Goal: Task Accomplishment & Management: Manage account settings

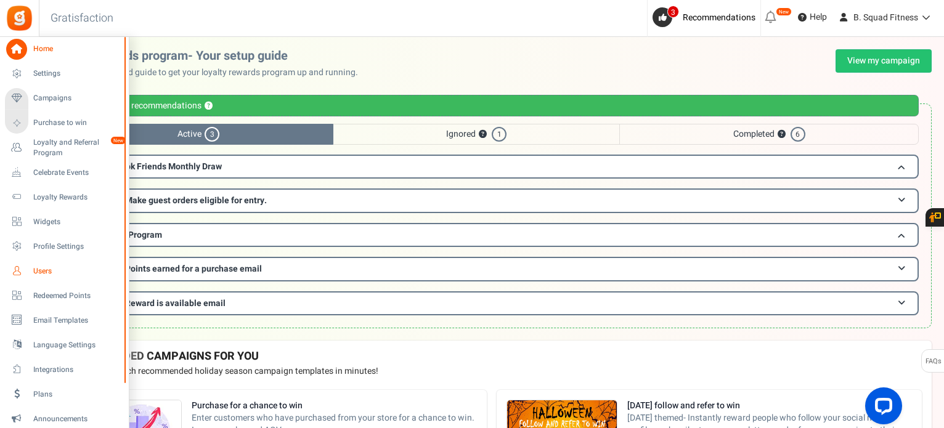
click at [41, 268] on span "Users" at bounding box center [76, 271] width 86 height 10
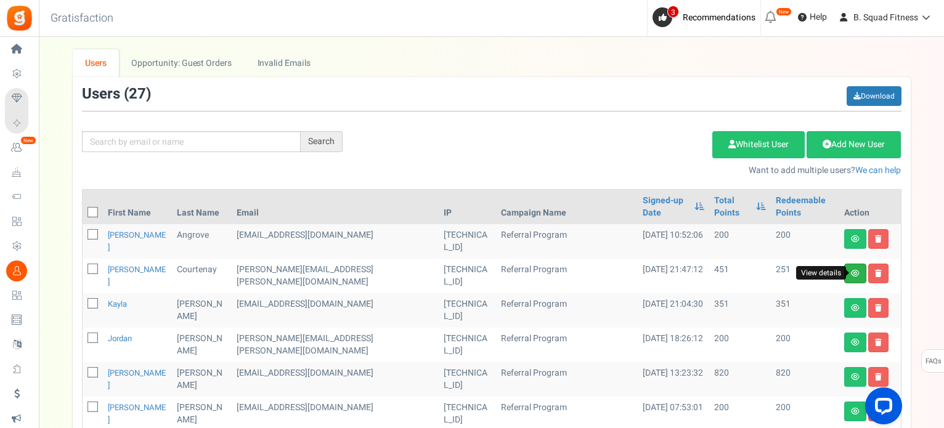
click at [851, 272] on icon at bounding box center [855, 273] width 9 height 7
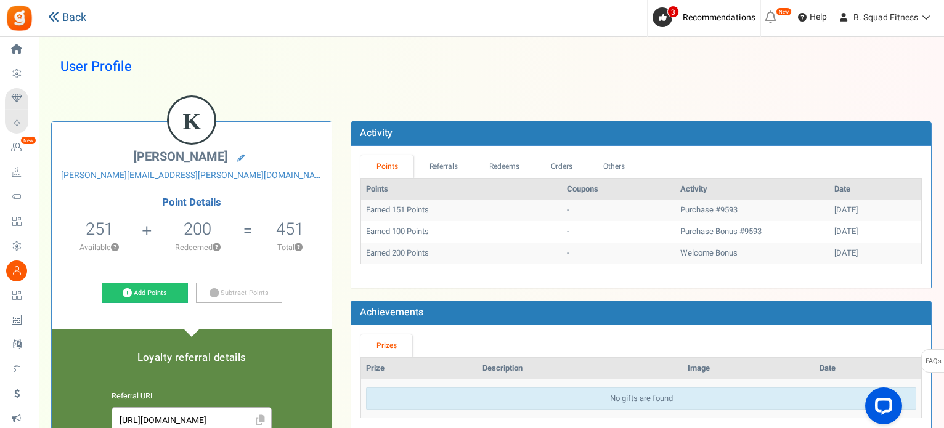
click at [71, 20] on link "Back" at bounding box center [67, 18] width 38 height 16
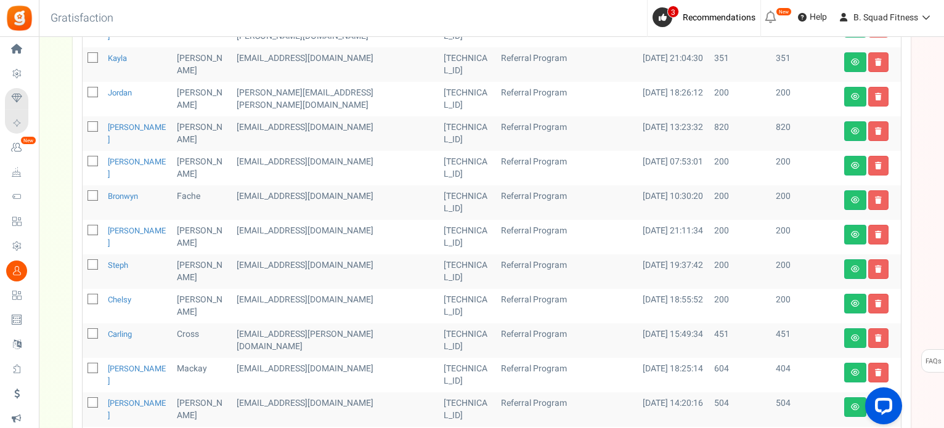
scroll to position [246, 0]
click at [845, 341] on link at bounding box center [855, 338] width 22 height 20
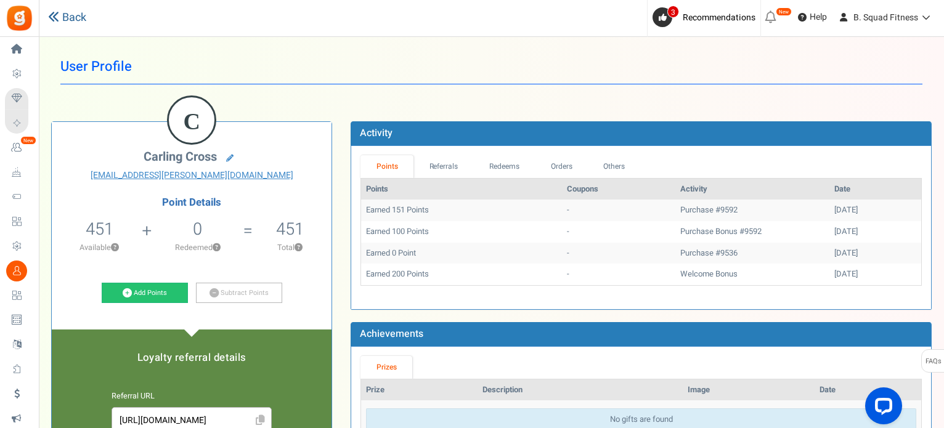
click at [82, 22] on link "Back" at bounding box center [67, 18] width 38 height 16
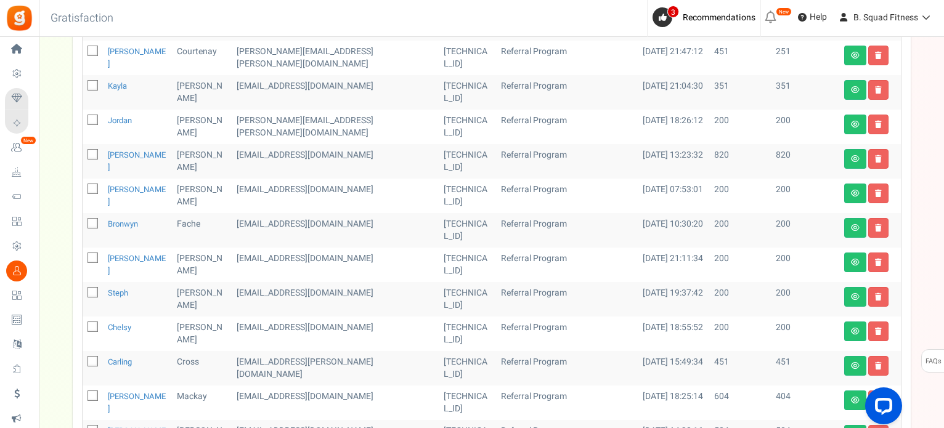
scroll to position [246, 0]
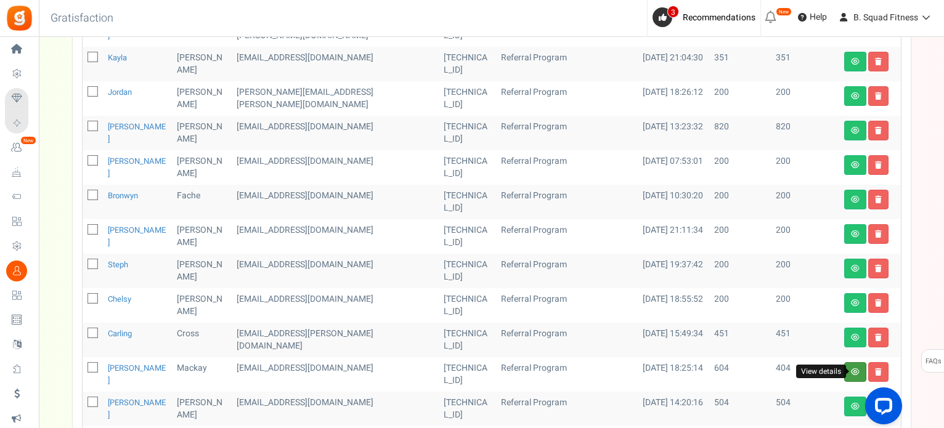
click at [851, 373] on icon at bounding box center [855, 371] width 9 height 7
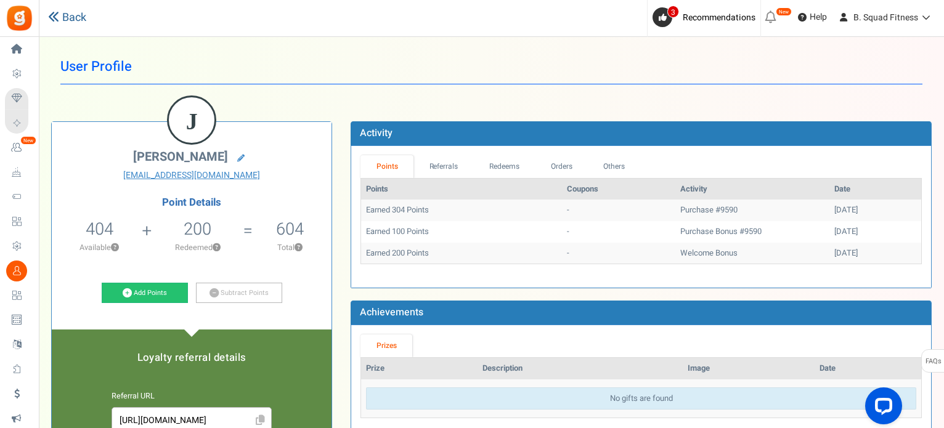
click at [71, 15] on link "Back" at bounding box center [67, 18] width 38 height 16
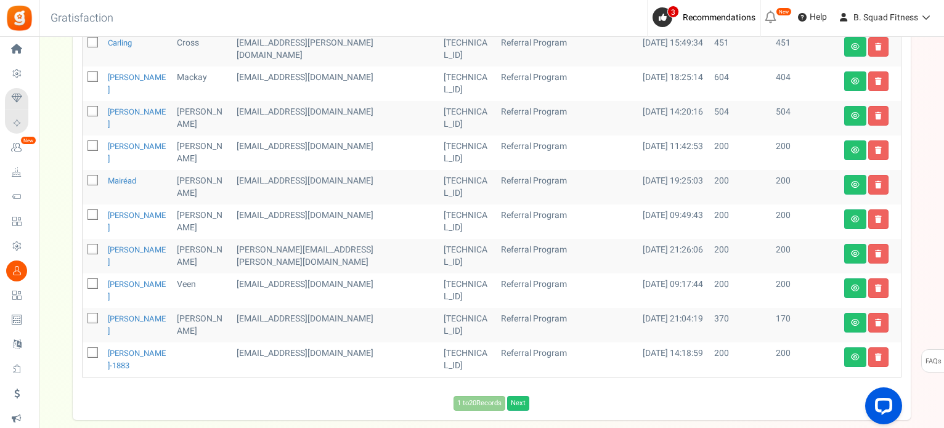
scroll to position [540, 0]
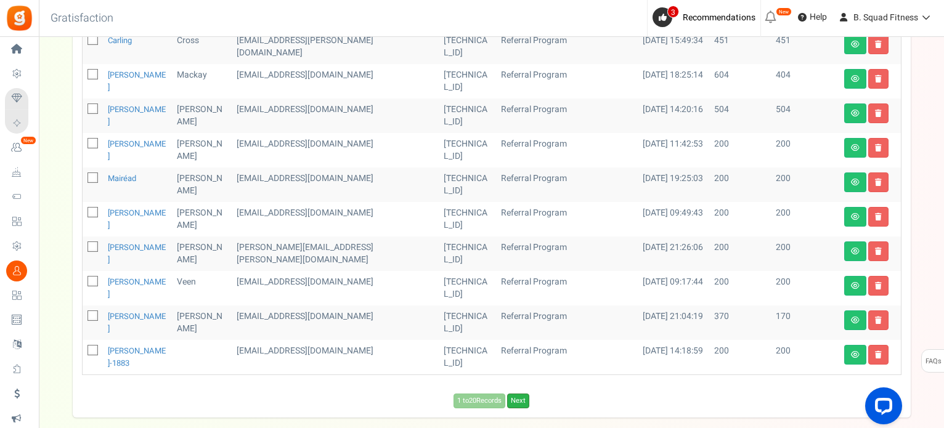
click at [525, 399] on link "Next" at bounding box center [518, 401] width 22 height 15
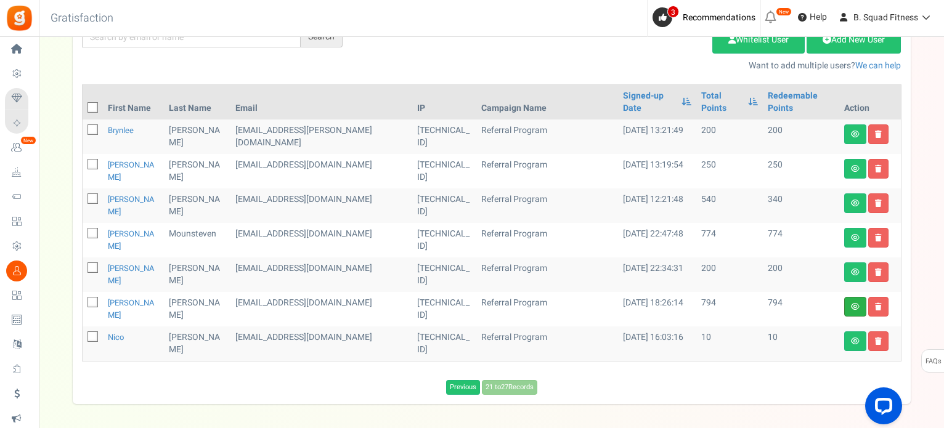
click at [850, 297] on link at bounding box center [855, 307] width 22 height 20
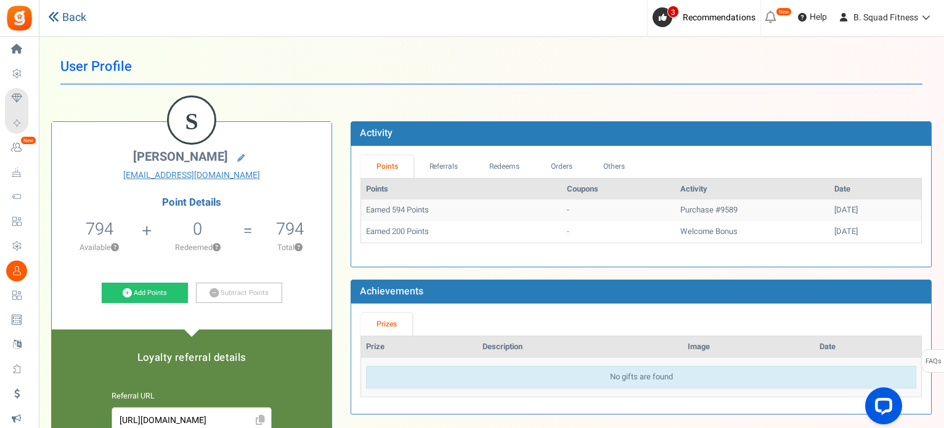
click at [78, 19] on link "Back" at bounding box center [67, 18] width 38 height 16
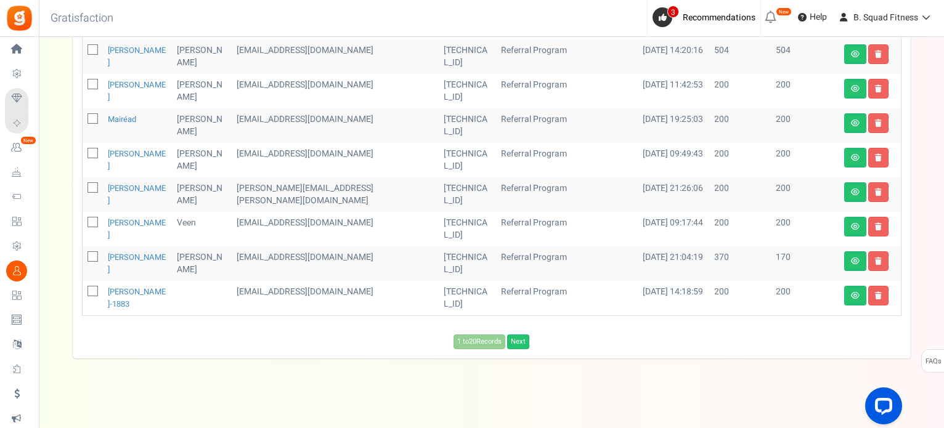
scroll to position [601, 0]
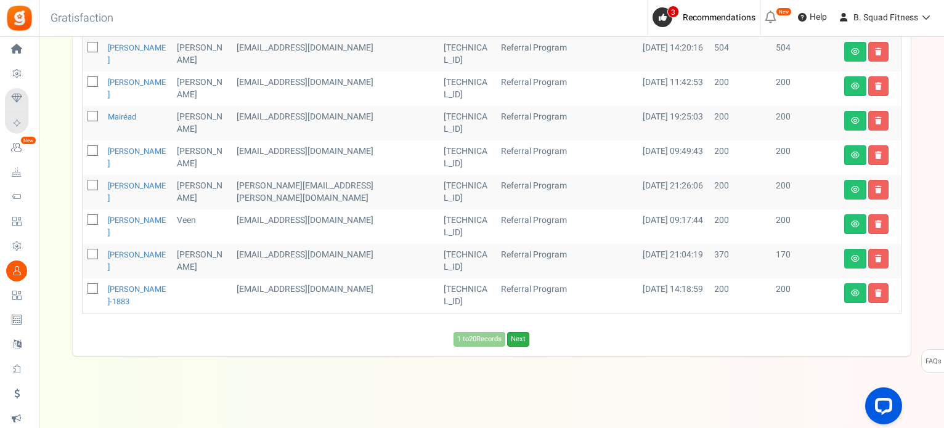
click at [519, 341] on link "Next" at bounding box center [518, 339] width 22 height 15
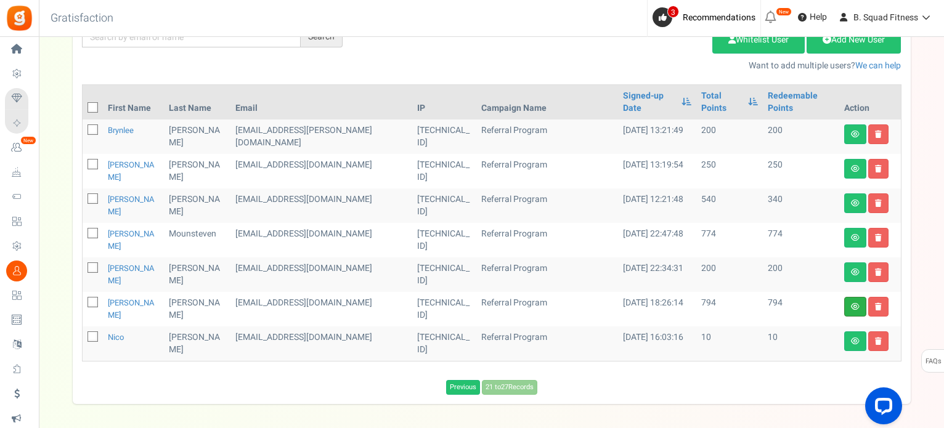
click at [848, 297] on link at bounding box center [855, 307] width 22 height 20
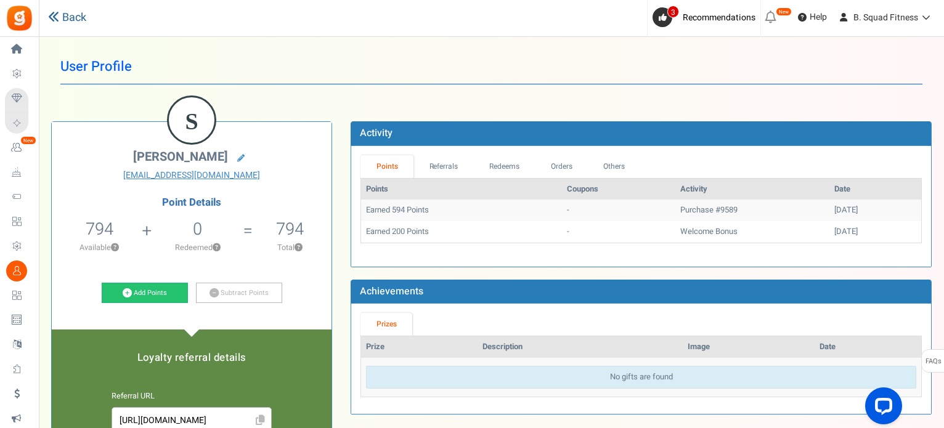
click at [58, 14] on icon at bounding box center [53, 16] width 11 height 11
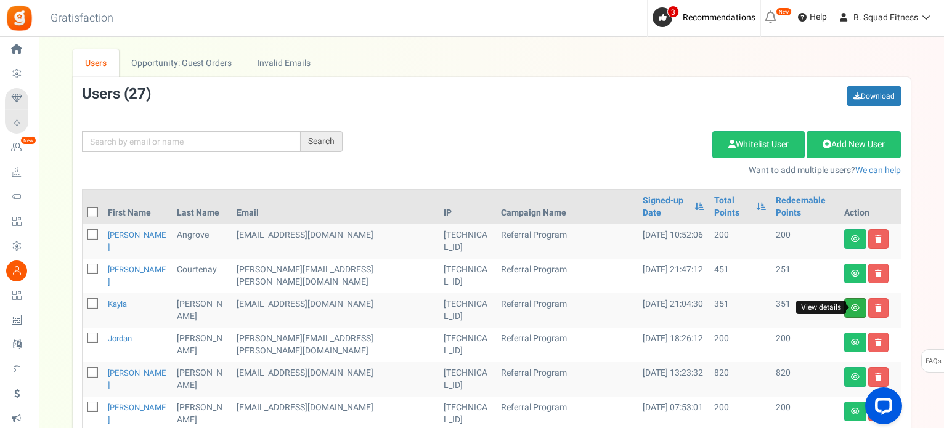
click at [854, 305] on icon at bounding box center [855, 307] width 9 height 7
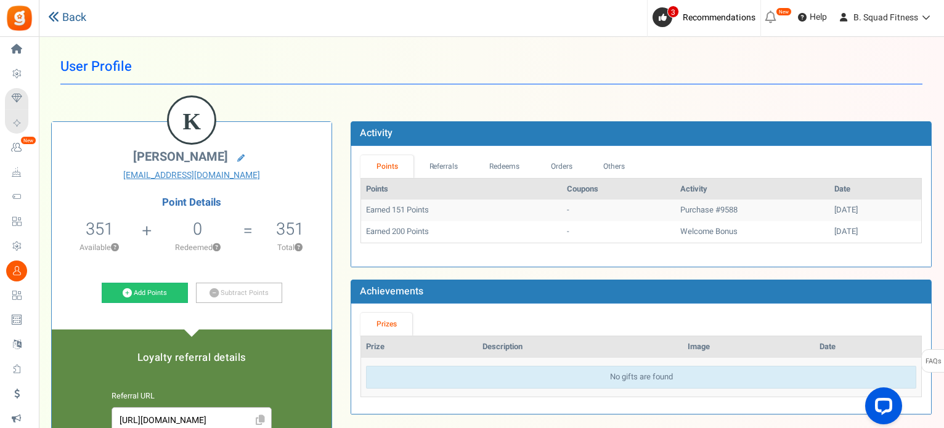
click at [63, 14] on link "Back" at bounding box center [67, 18] width 38 height 16
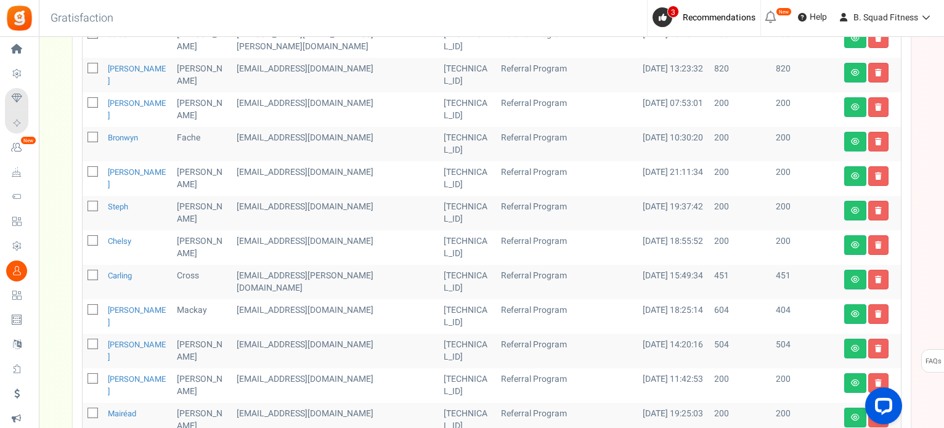
scroll to position [370, 0]
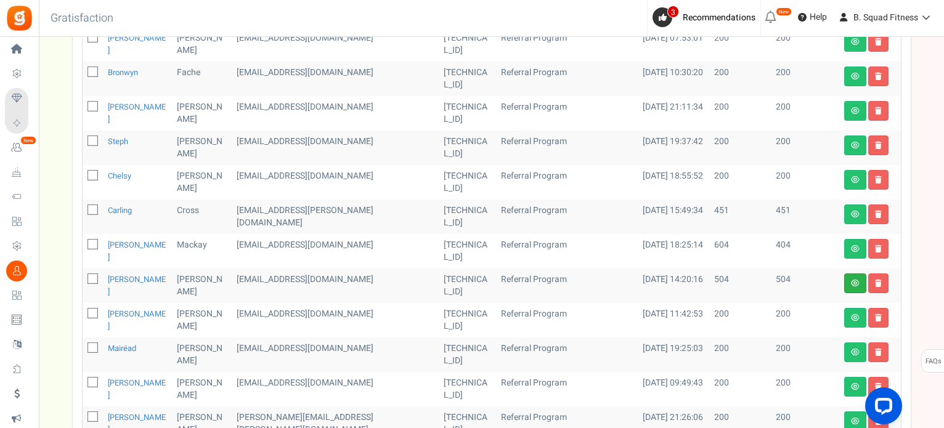
click at [852, 283] on icon at bounding box center [855, 283] width 9 height 7
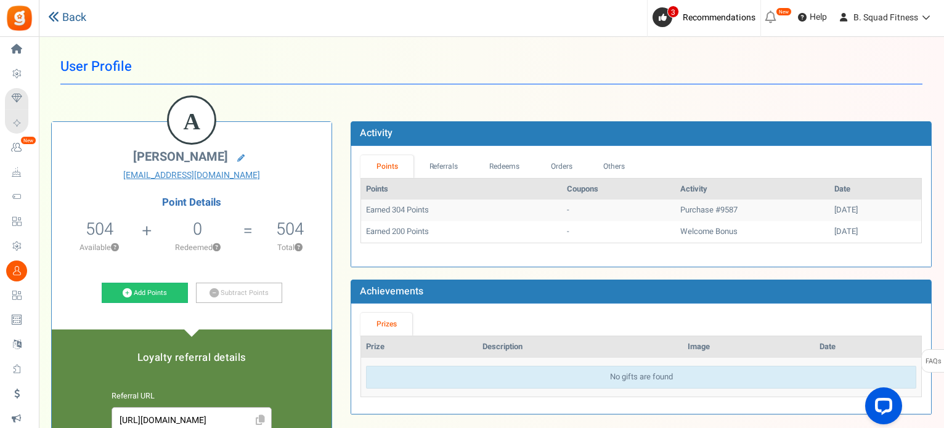
click at [69, 23] on link "Back" at bounding box center [67, 18] width 38 height 16
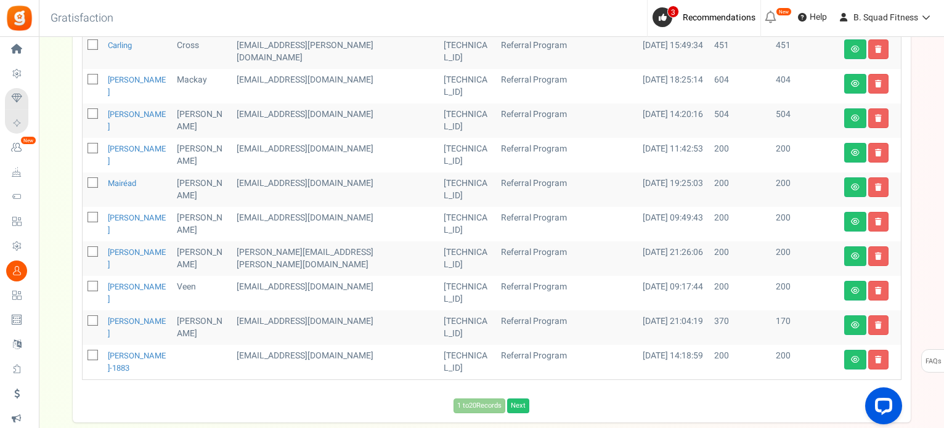
scroll to position [540, 0]
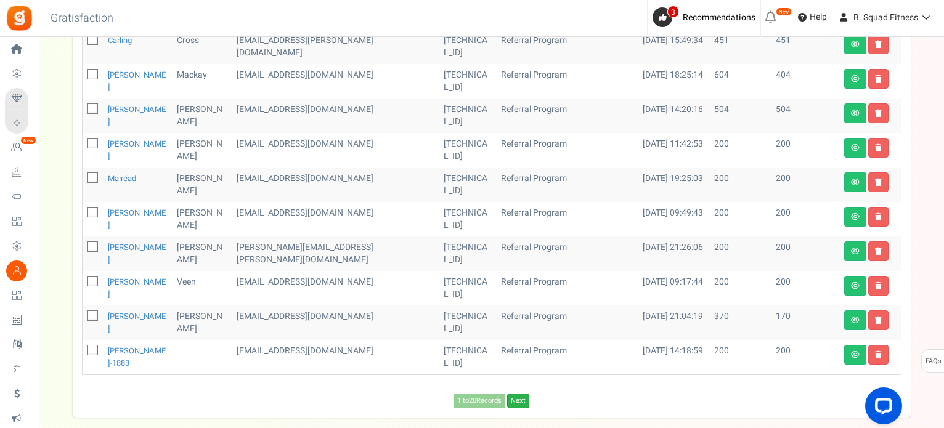
click at [519, 402] on link "Next" at bounding box center [518, 401] width 22 height 15
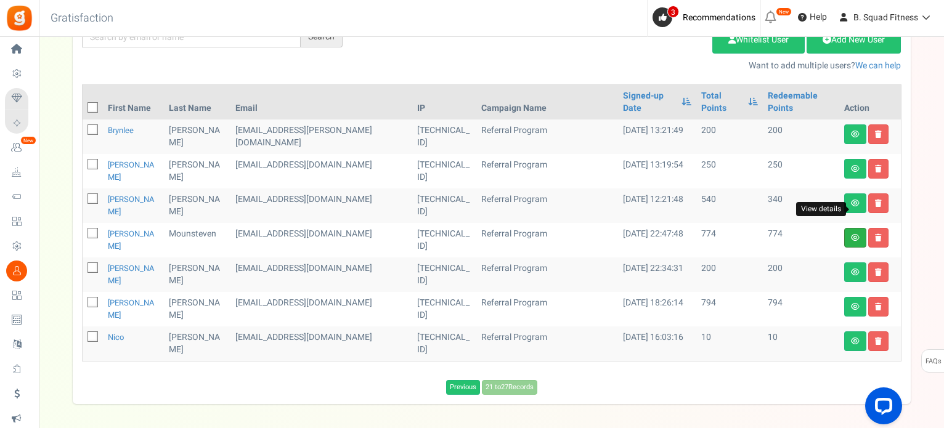
click at [852, 234] on icon at bounding box center [855, 237] width 9 height 7
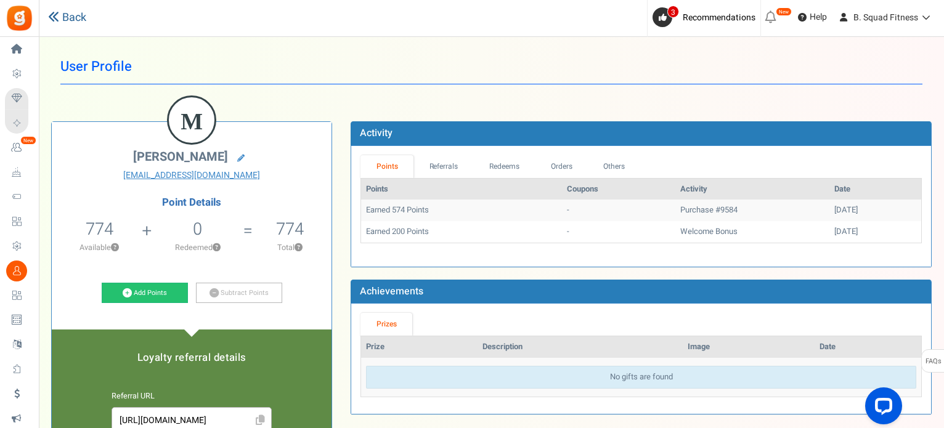
click at [54, 17] on icon at bounding box center [53, 16] width 11 height 11
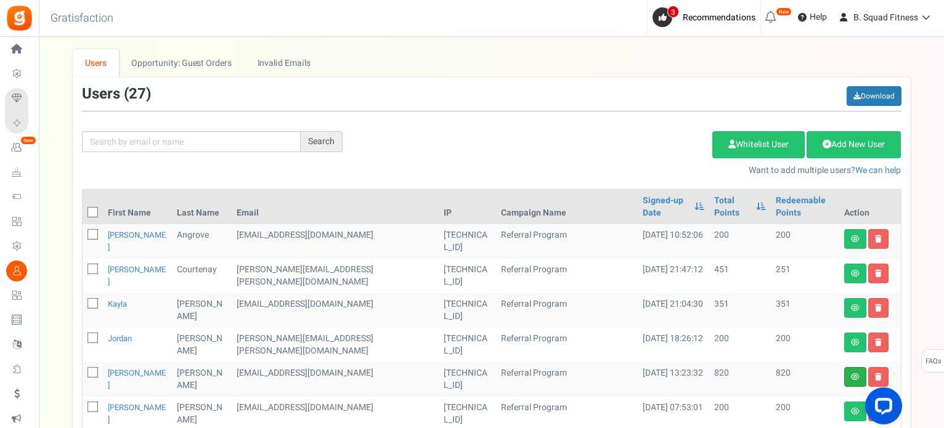
click at [859, 374] on link at bounding box center [855, 377] width 22 height 20
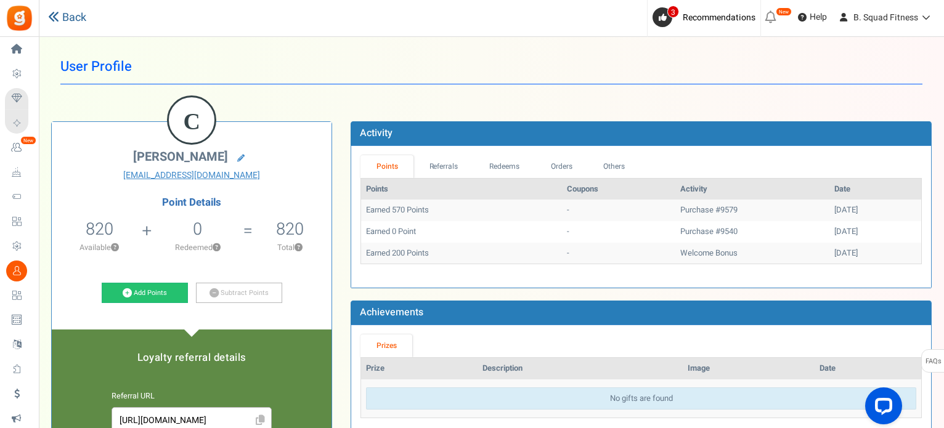
click at [74, 19] on link "Back" at bounding box center [67, 18] width 38 height 16
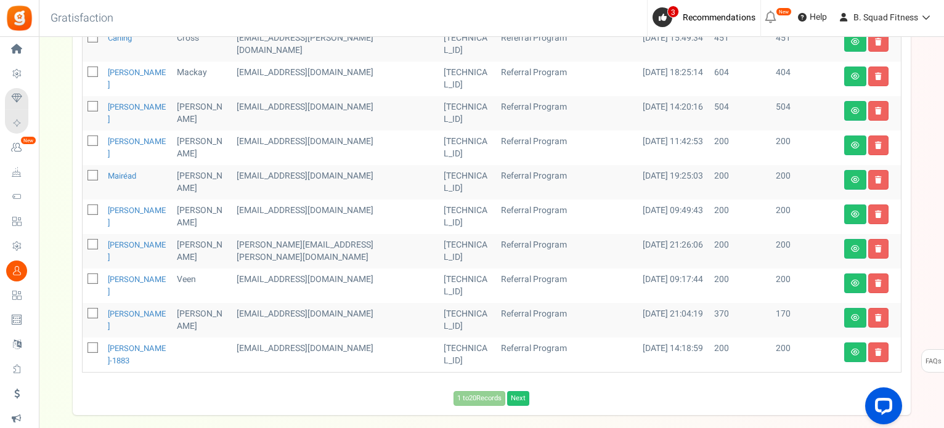
scroll to position [601, 0]
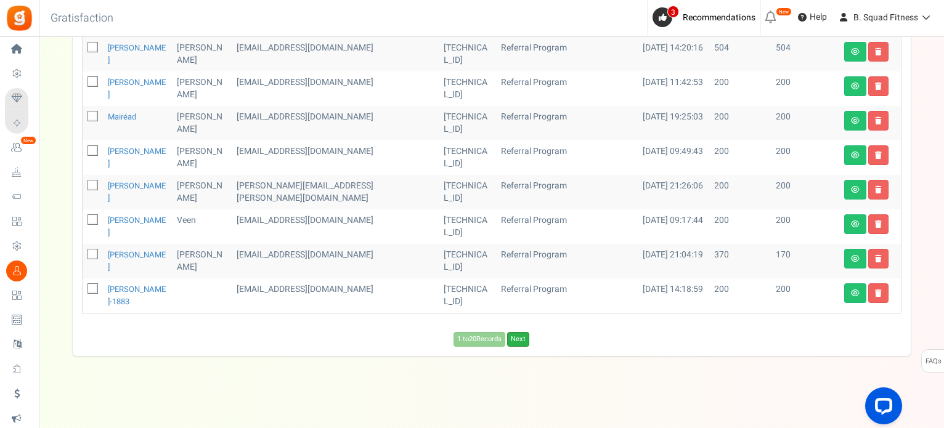
click at [517, 336] on link "Next" at bounding box center [518, 339] width 22 height 15
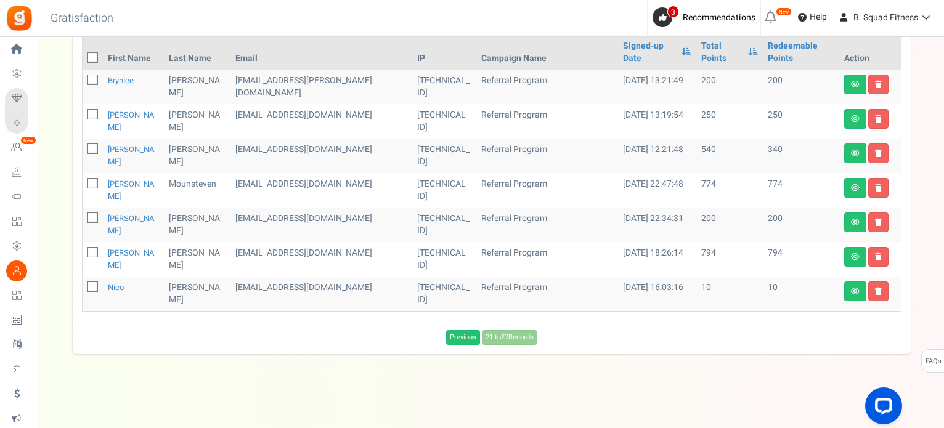
scroll to position [105, 0]
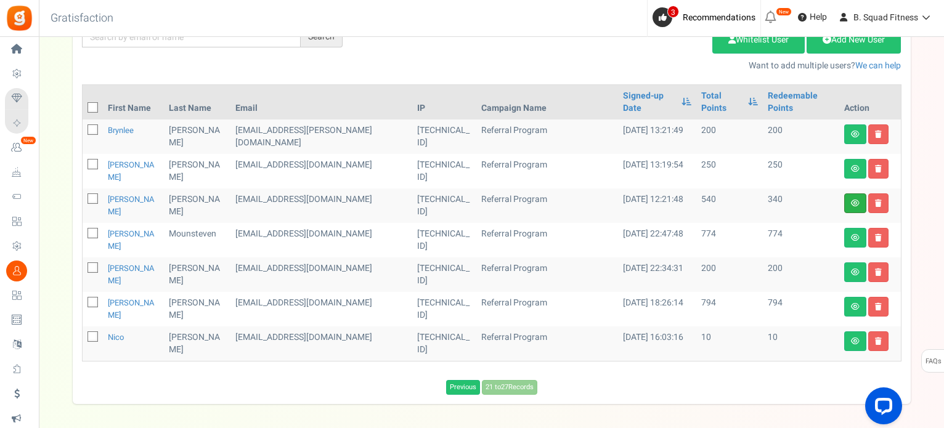
click at [846, 193] on link at bounding box center [855, 203] width 22 height 20
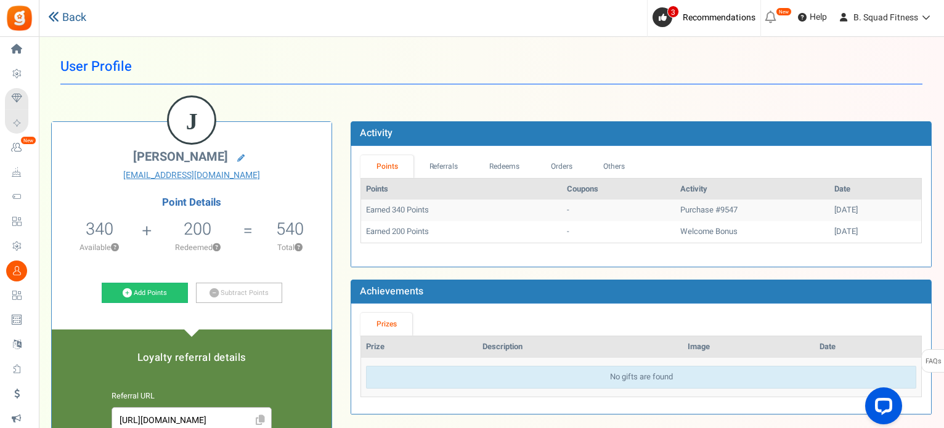
click at [60, 14] on link "Back" at bounding box center [67, 18] width 38 height 16
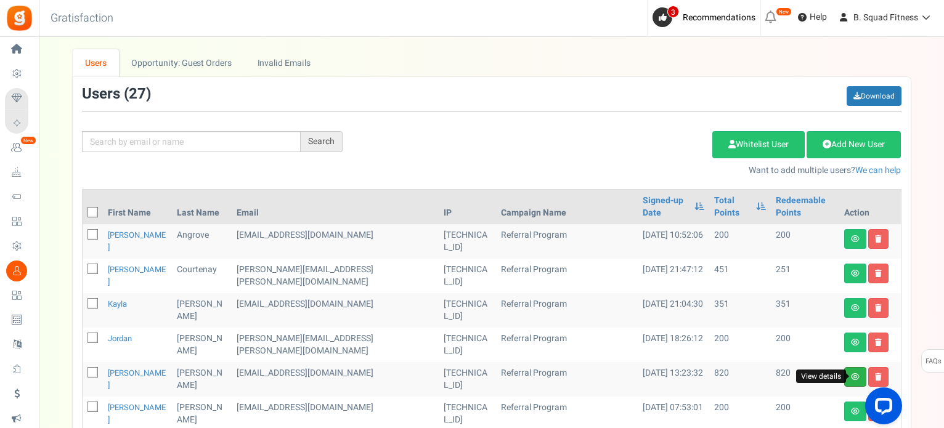
click at [852, 375] on icon at bounding box center [855, 376] width 9 height 7
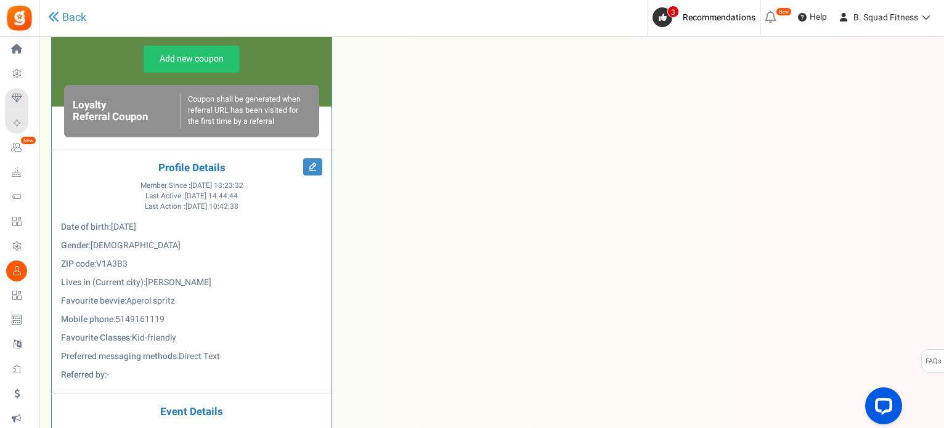
scroll to position [493, 0]
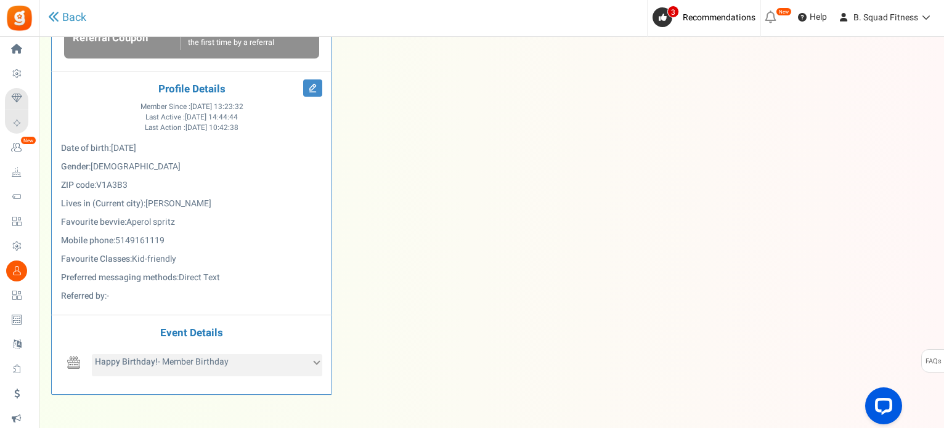
click at [271, 364] on div "Happy Birthday! - Member Birthday" at bounding box center [207, 365] width 230 height 22
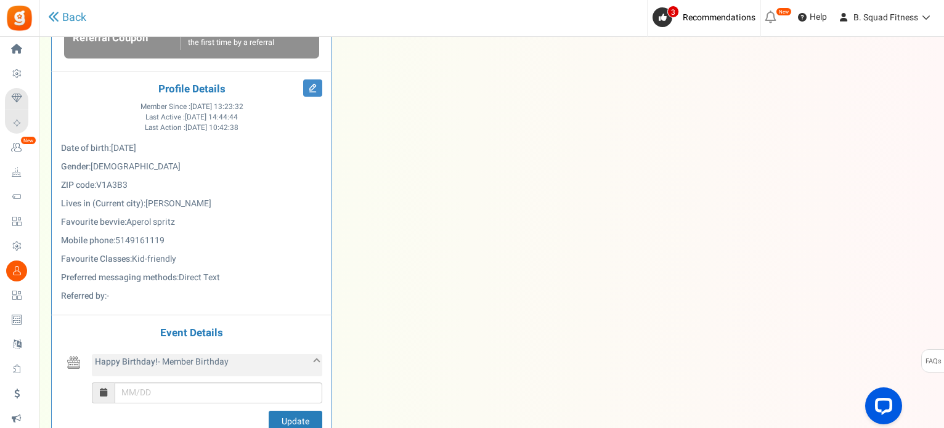
click at [271, 364] on div "Happy Birthday! - Member Birthday" at bounding box center [207, 365] width 230 height 22
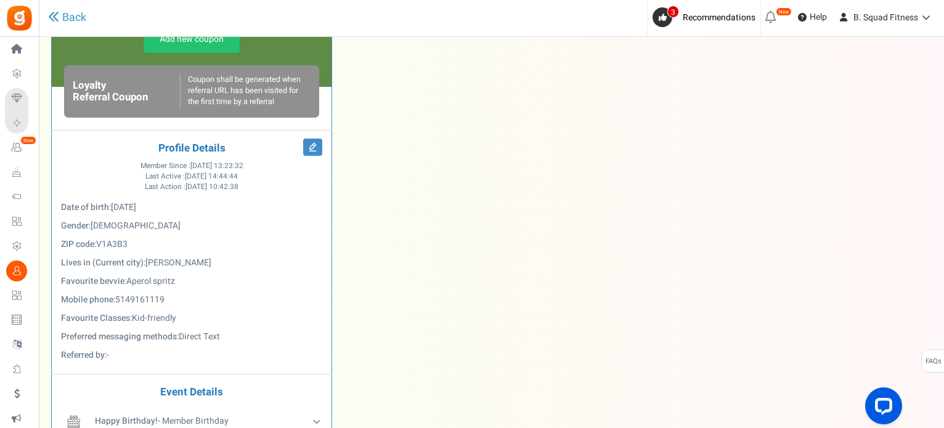
scroll to position [431, 0]
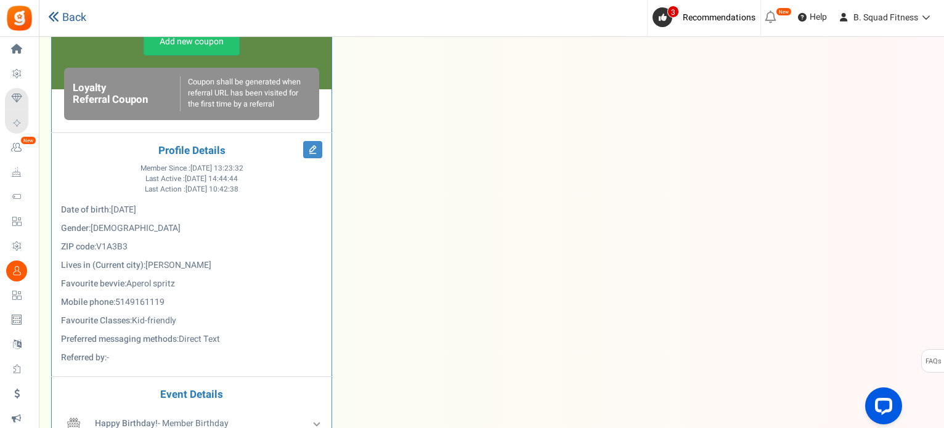
click at [64, 22] on link "Back" at bounding box center [67, 18] width 38 height 16
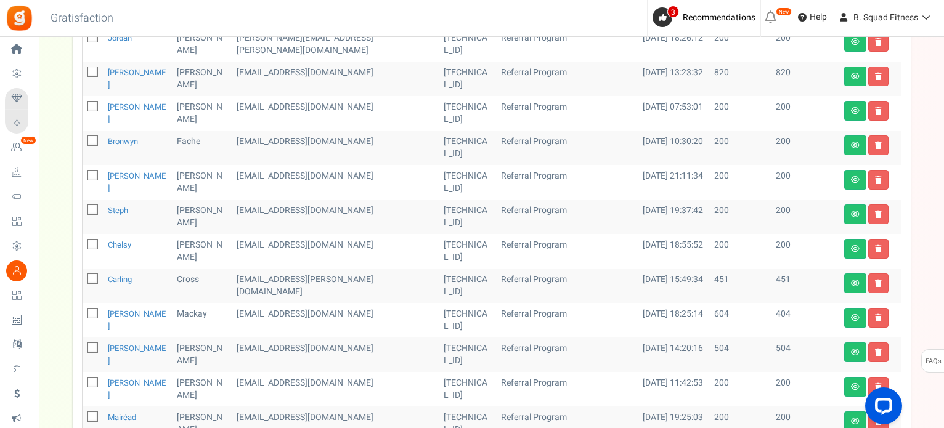
scroll to position [308, 0]
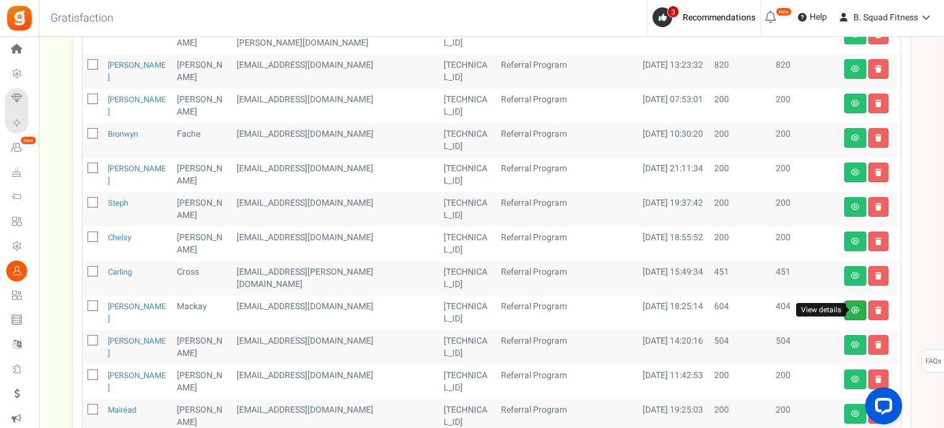
click at [855, 307] on icon at bounding box center [855, 310] width 9 height 7
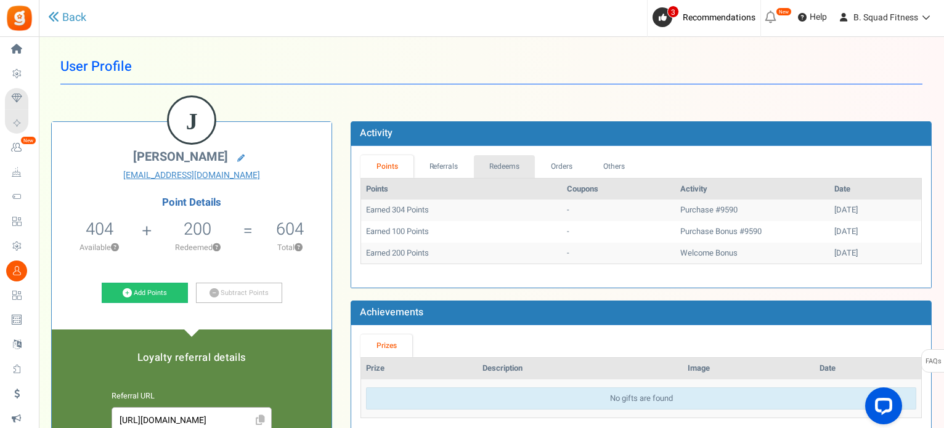
click at [500, 165] on link "Redeems" at bounding box center [505, 166] width 62 height 23
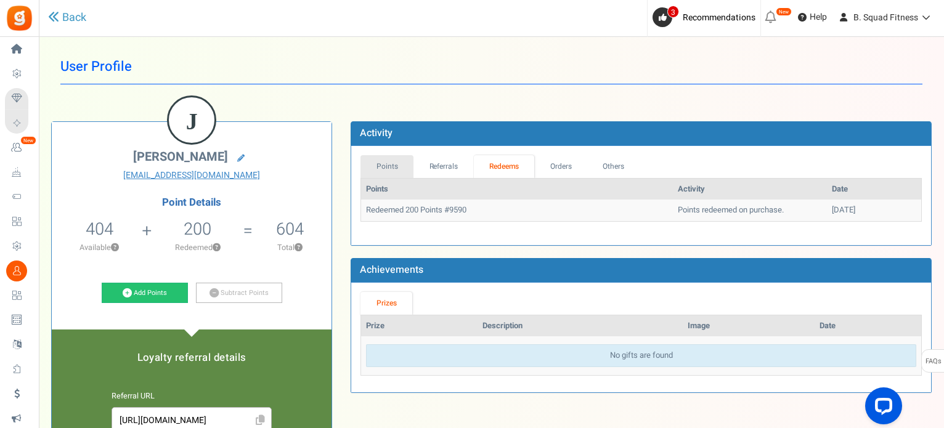
click at [389, 170] on link "Points" at bounding box center [386, 166] width 53 height 23
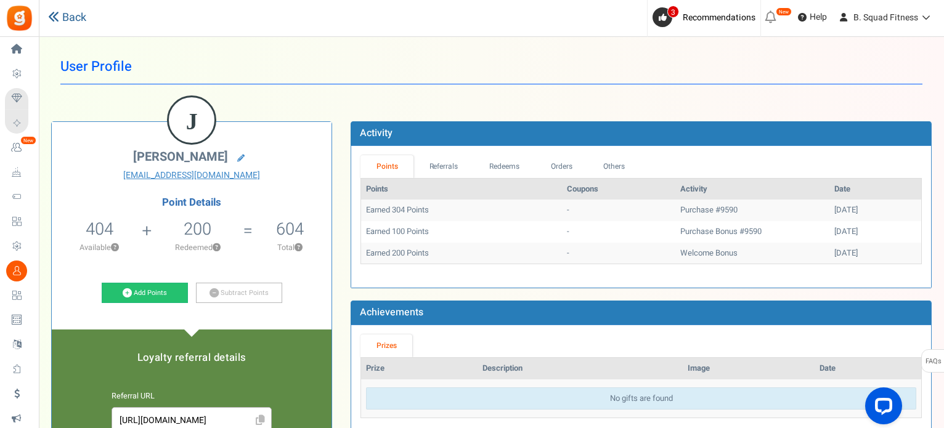
click at [61, 21] on link "Back" at bounding box center [67, 18] width 38 height 16
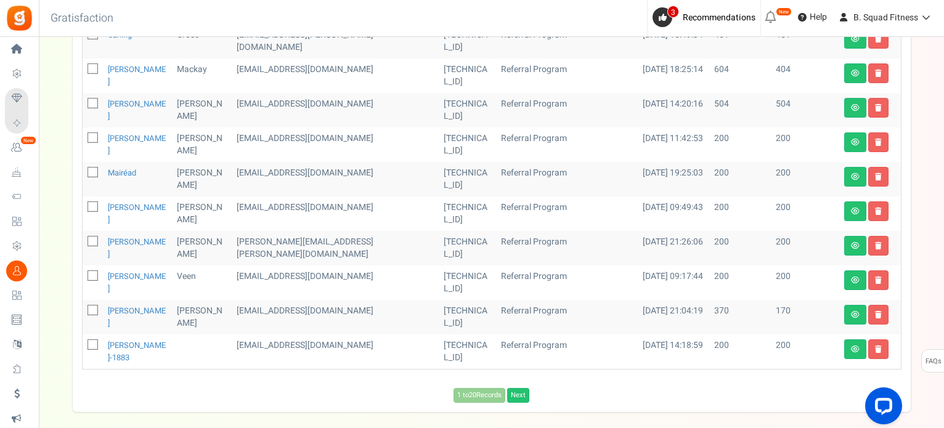
scroll to position [601, 0]
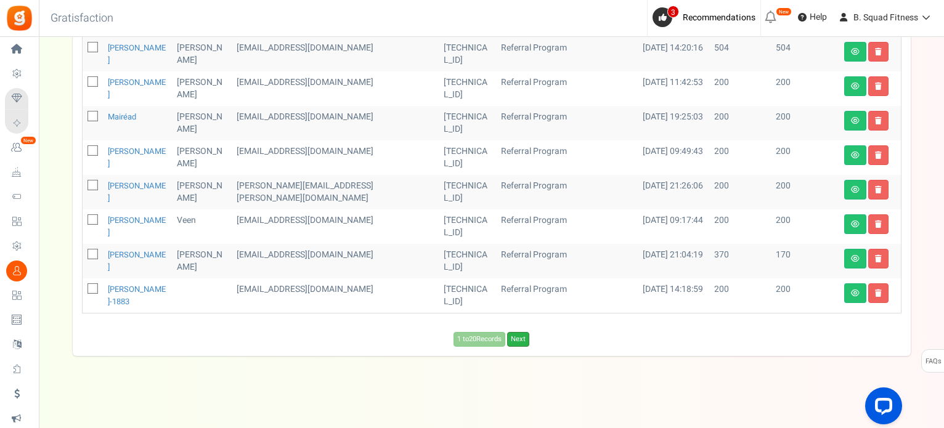
click at [512, 336] on link "Next" at bounding box center [518, 339] width 22 height 15
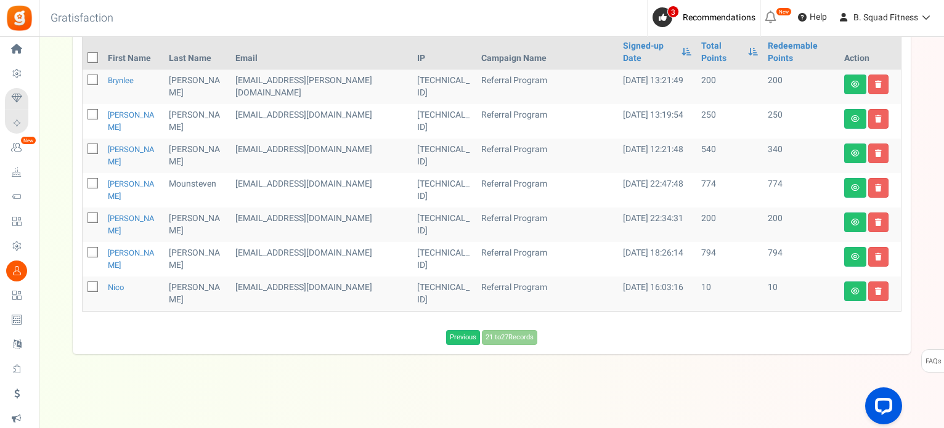
scroll to position [105, 0]
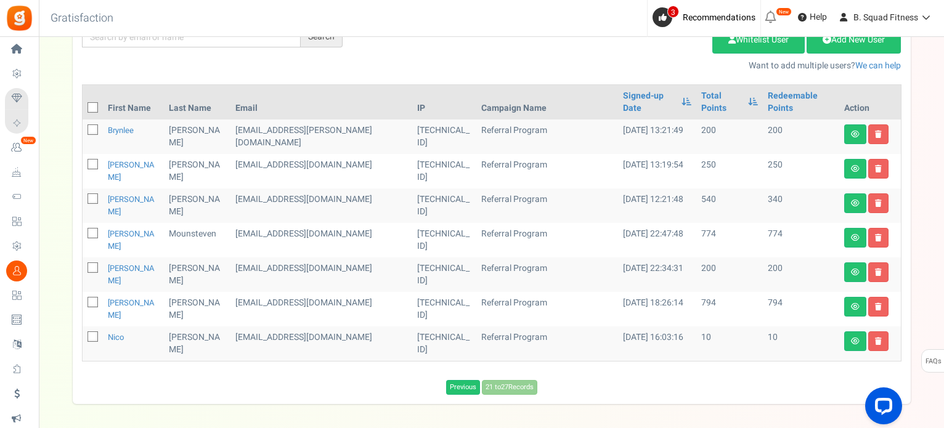
click at [843, 326] on td at bounding box center [870, 343] width 62 height 34
click at [856, 338] on icon at bounding box center [855, 341] width 9 height 7
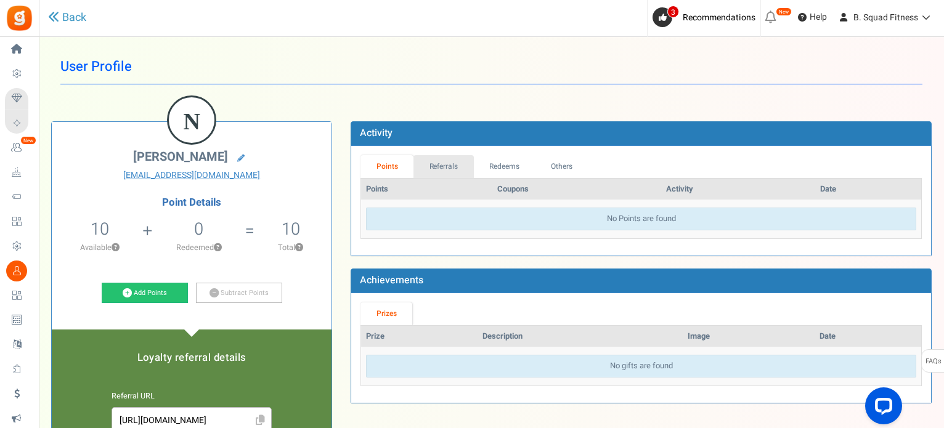
click at [439, 164] on link "Referrals" at bounding box center [443, 166] width 60 height 23
click at [502, 164] on link "Redeems" at bounding box center [505, 166] width 62 height 23
click at [550, 166] on link "Others" at bounding box center [560, 166] width 53 height 23
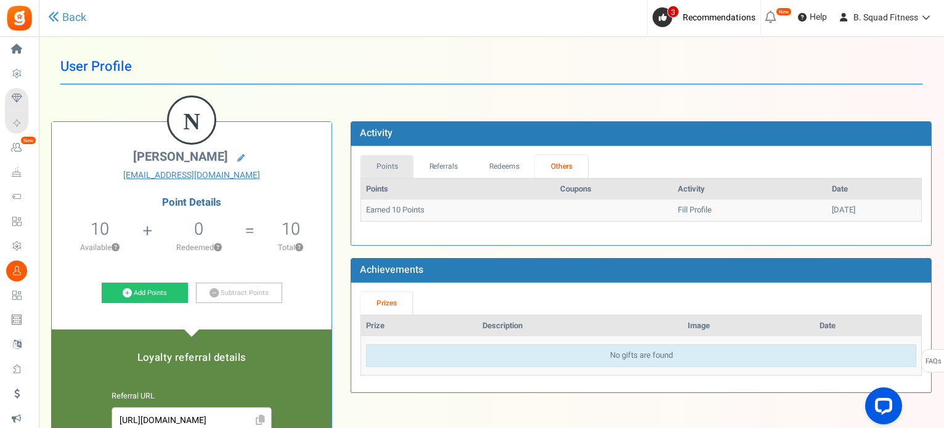
click at [391, 167] on link "Points" at bounding box center [386, 166] width 53 height 23
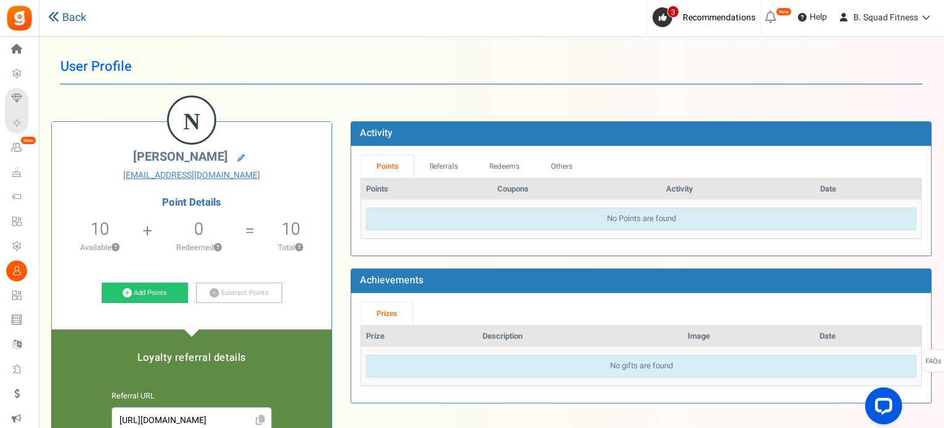
click at [73, 17] on link "Back" at bounding box center [67, 18] width 38 height 16
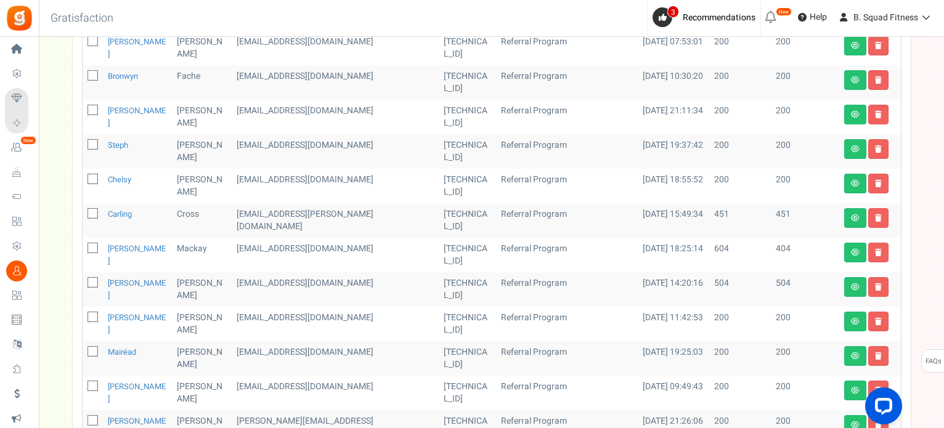
scroll to position [554, 0]
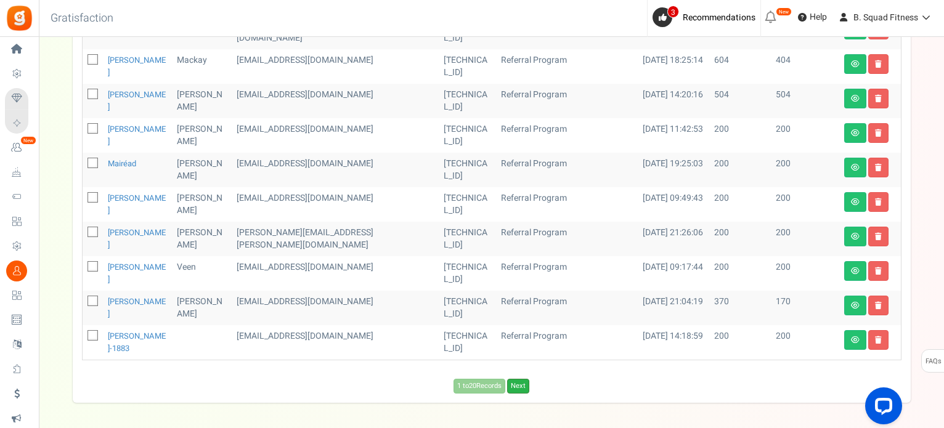
click at [518, 381] on link "Next" at bounding box center [518, 386] width 22 height 15
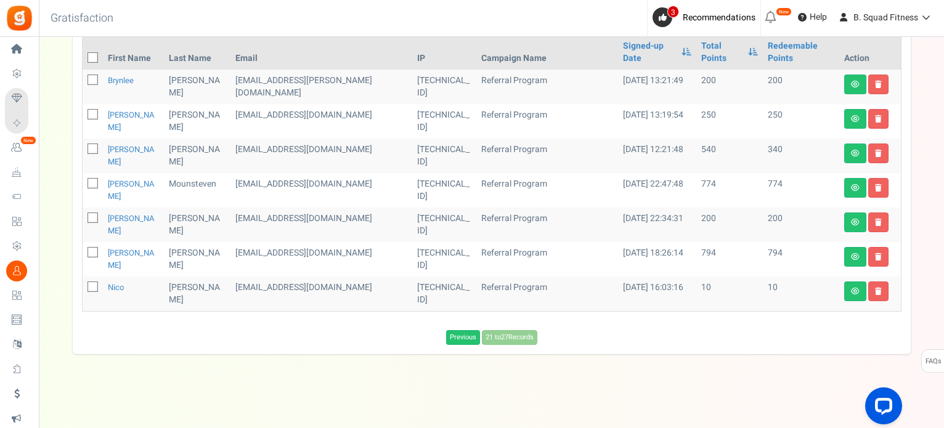
scroll to position [105, 0]
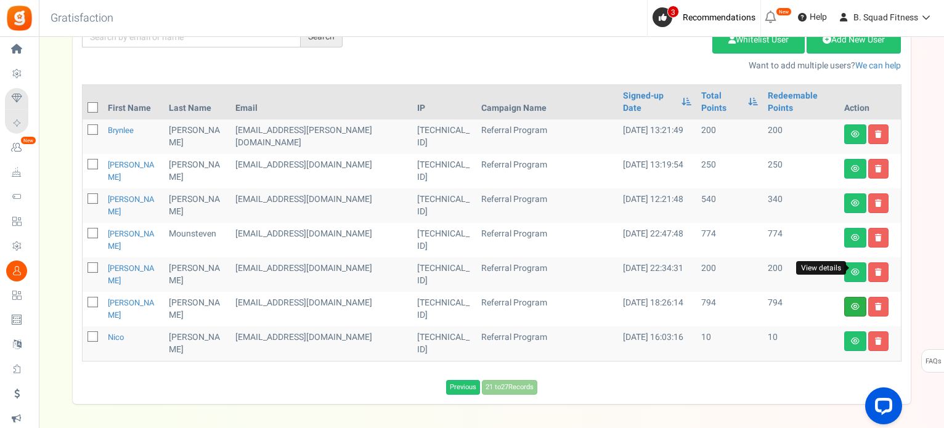
click at [852, 303] on icon at bounding box center [855, 306] width 9 height 7
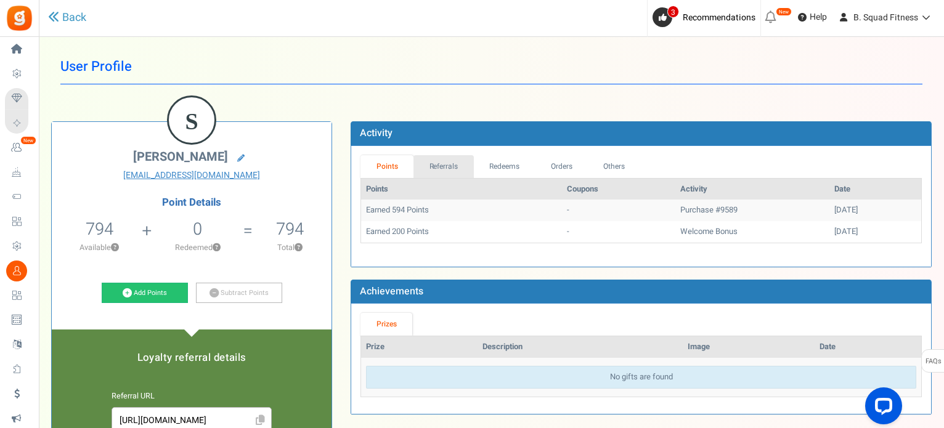
click at [448, 164] on link "Referrals" at bounding box center [443, 166] width 60 height 23
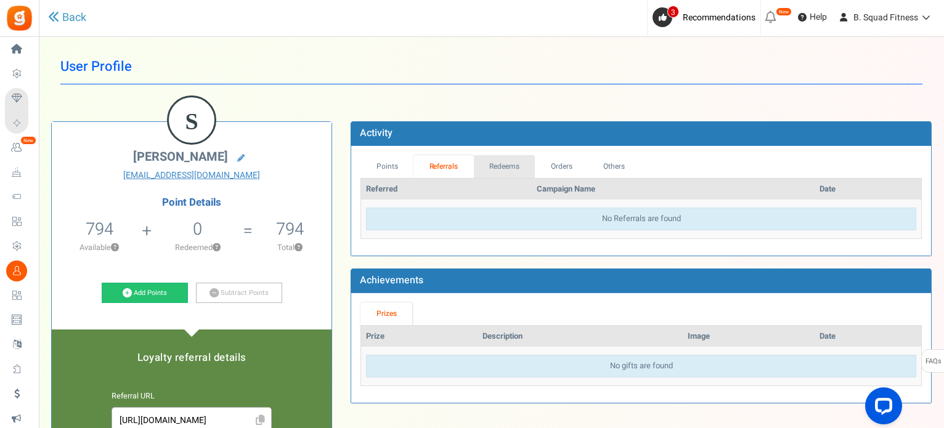
click at [509, 164] on link "Redeems" at bounding box center [505, 166] width 62 height 23
click at [544, 165] on link "Orders" at bounding box center [560, 166] width 53 height 23
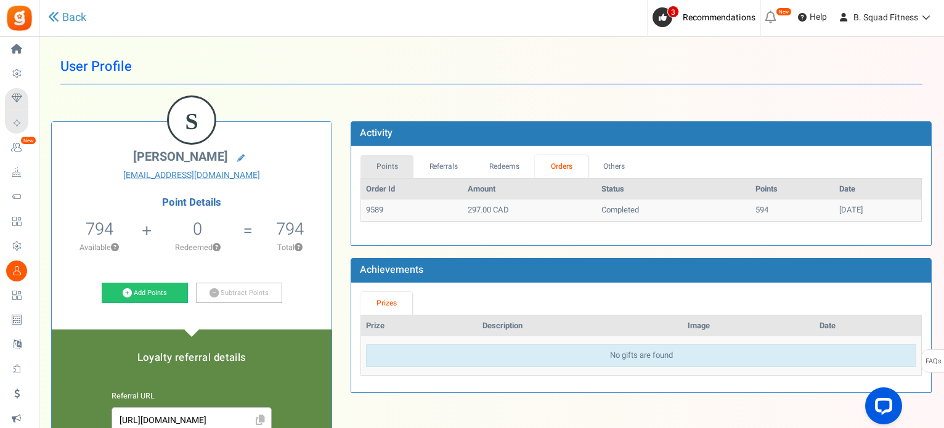
click at [398, 168] on link "Points" at bounding box center [386, 166] width 53 height 23
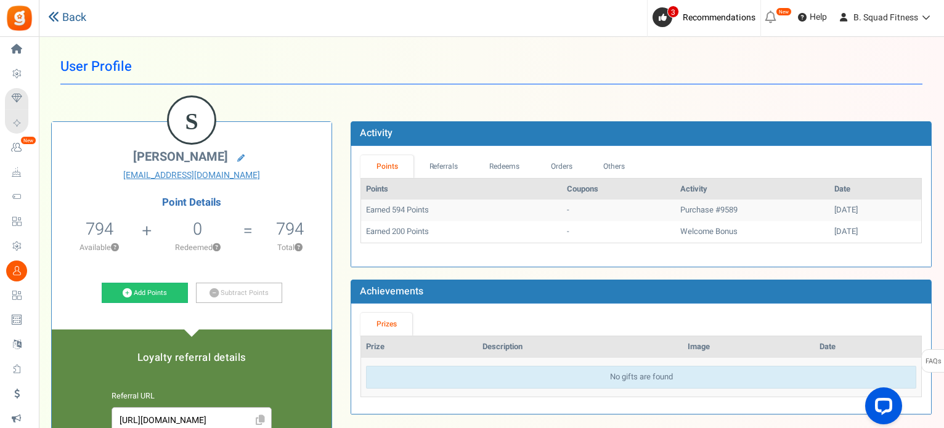
click at [64, 18] on link "Back" at bounding box center [67, 18] width 38 height 16
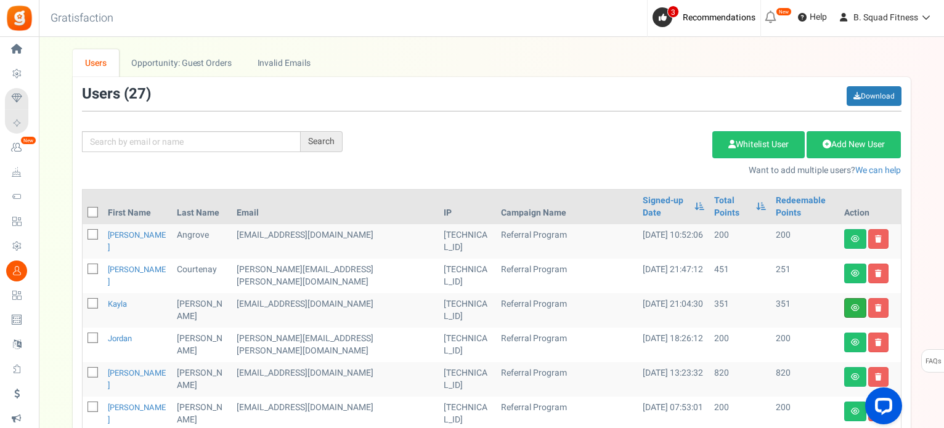
click at [853, 302] on link at bounding box center [855, 308] width 22 height 20
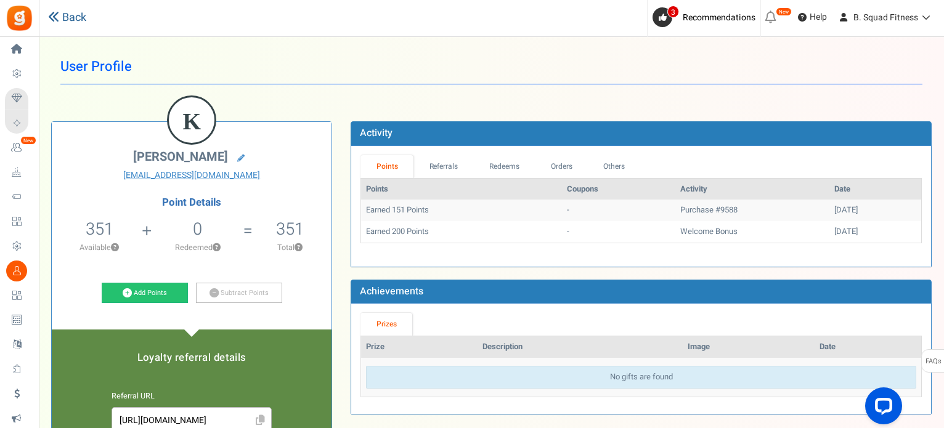
click at [60, 14] on link "Back" at bounding box center [67, 18] width 38 height 16
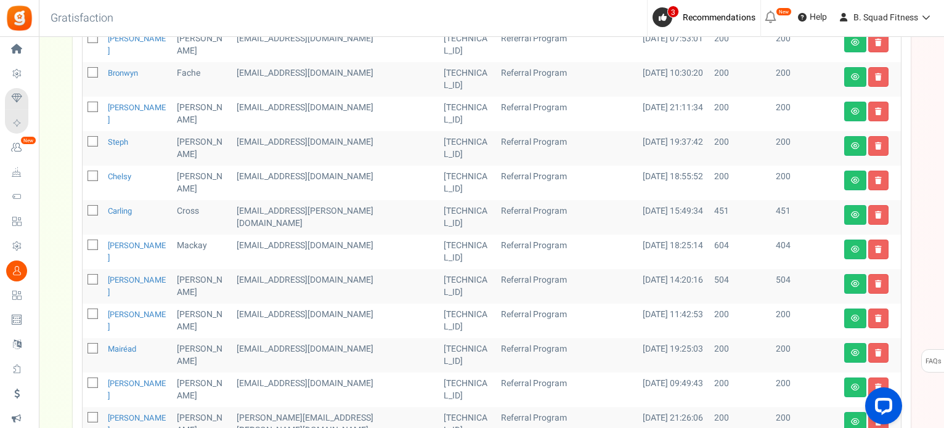
scroll to position [370, 0]
click at [849, 283] on link at bounding box center [855, 283] width 22 height 20
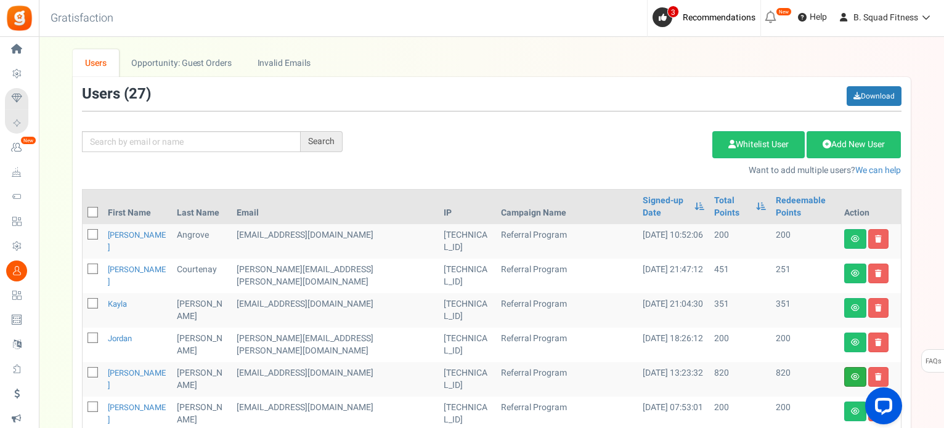
click at [852, 381] on link at bounding box center [855, 377] width 22 height 20
click at [857, 270] on icon at bounding box center [855, 273] width 9 height 7
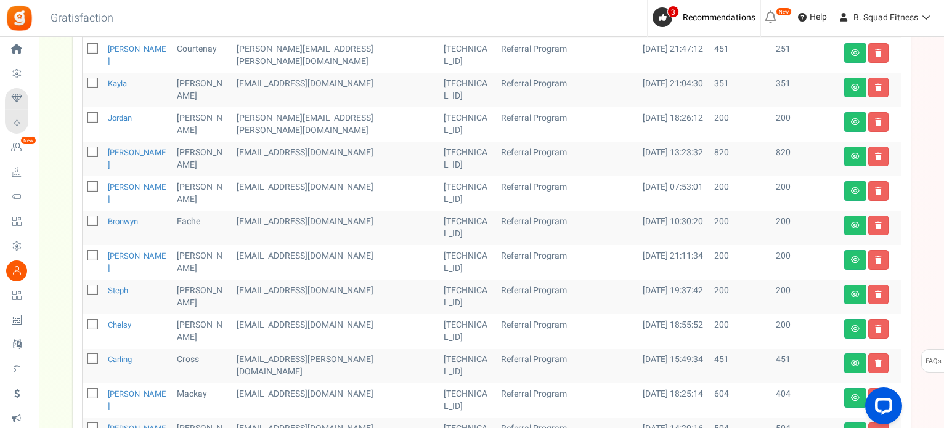
scroll to position [246, 0]
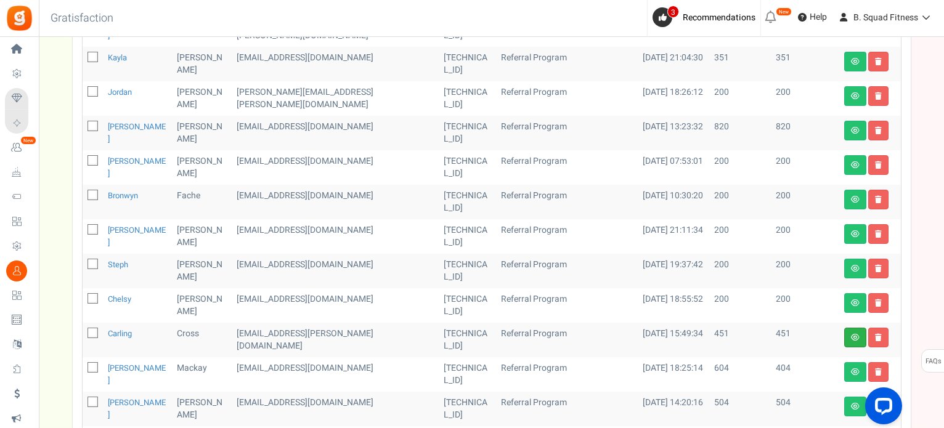
click at [851, 340] on link at bounding box center [855, 338] width 22 height 20
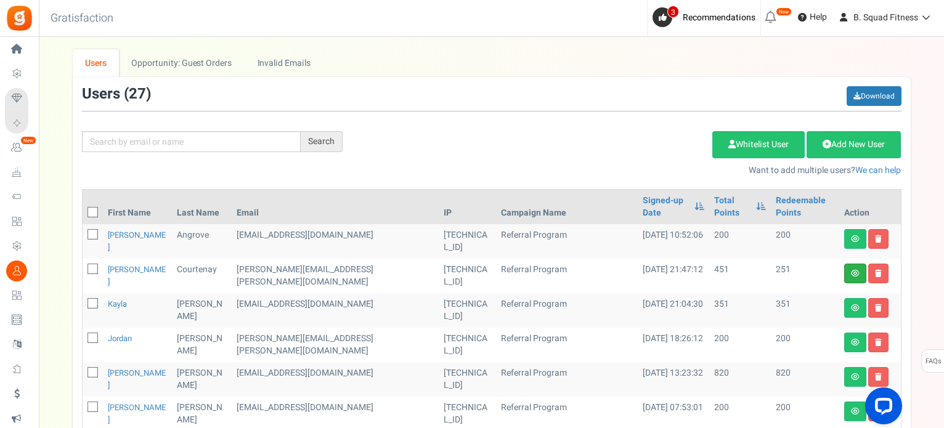
click at [853, 266] on link at bounding box center [855, 274] width 22 height 20
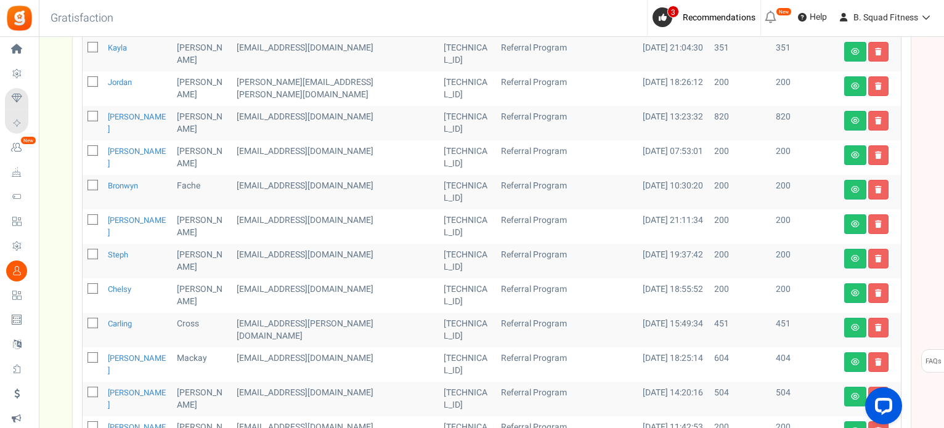
scroll to position [308, 0]
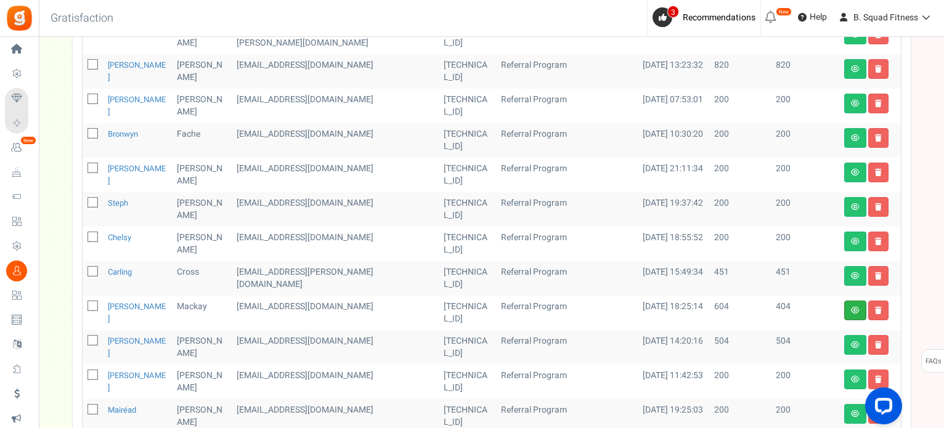
click at [849, 309] on link at bounding box center [855, 311] width 22 height 20
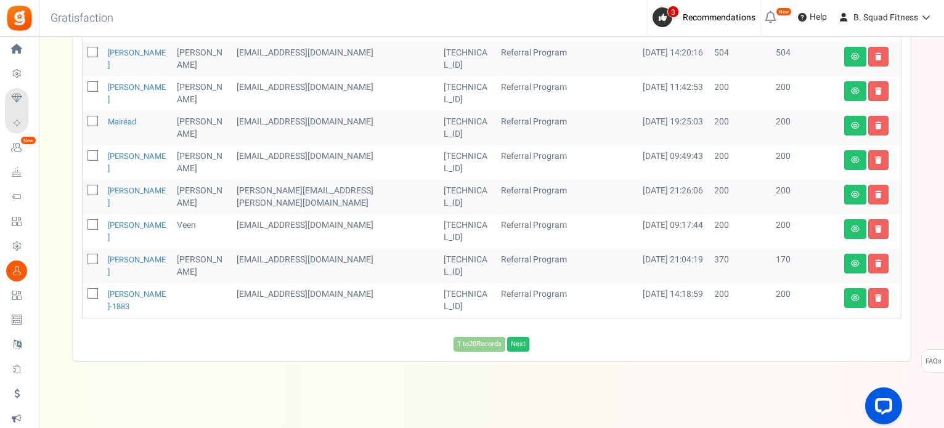
scroll to position [601, 0]
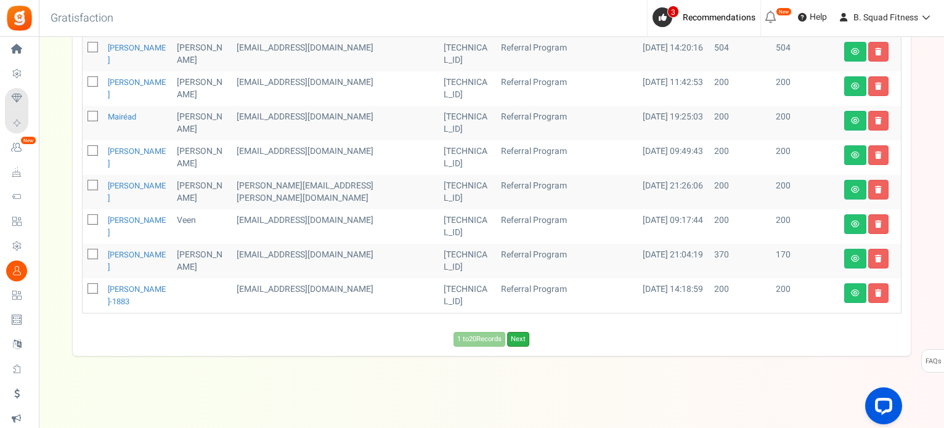
click at [524, 338] on link "Next" at bounding box center [518, 339] width 22 height 15
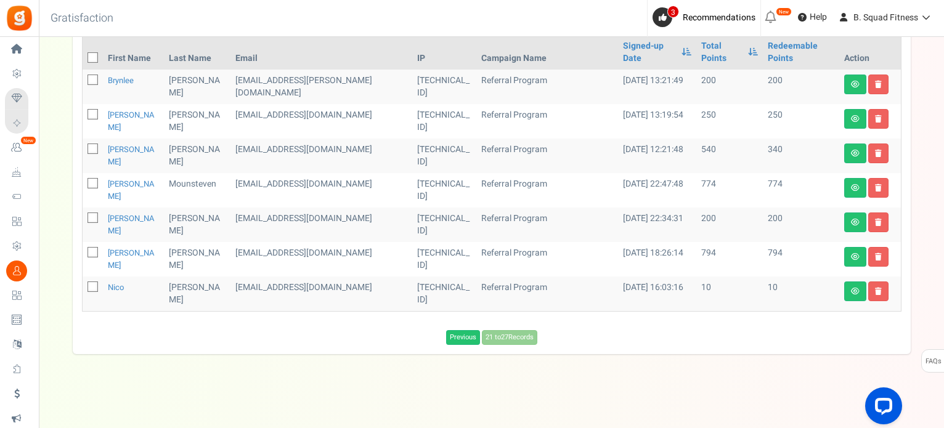
scroll to position [105, 0]
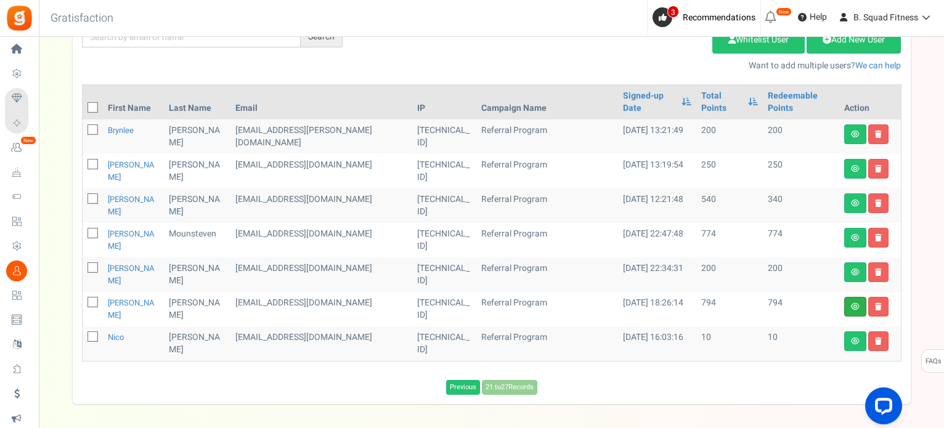
click at [847, 297] on link at bounding box center [855, 307] width 22 height 20
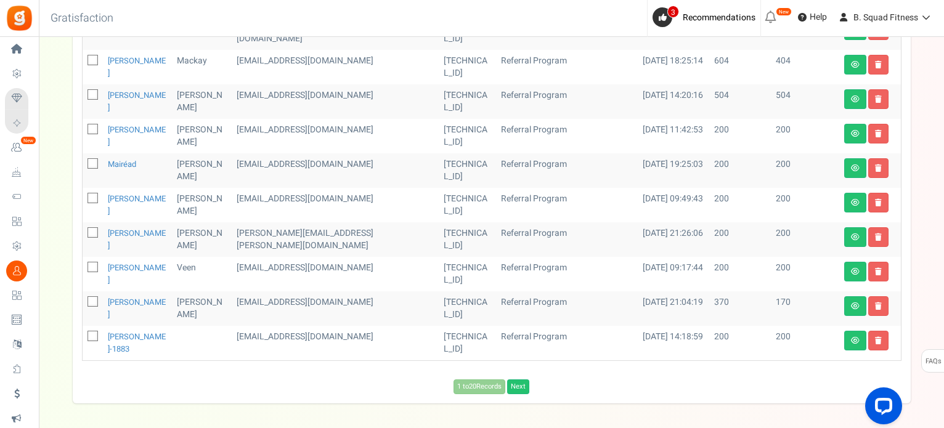
scroll to position [554, 0]
click at [522, 383] on link "Next" at bounding box center [518, 386] width 22 height 15
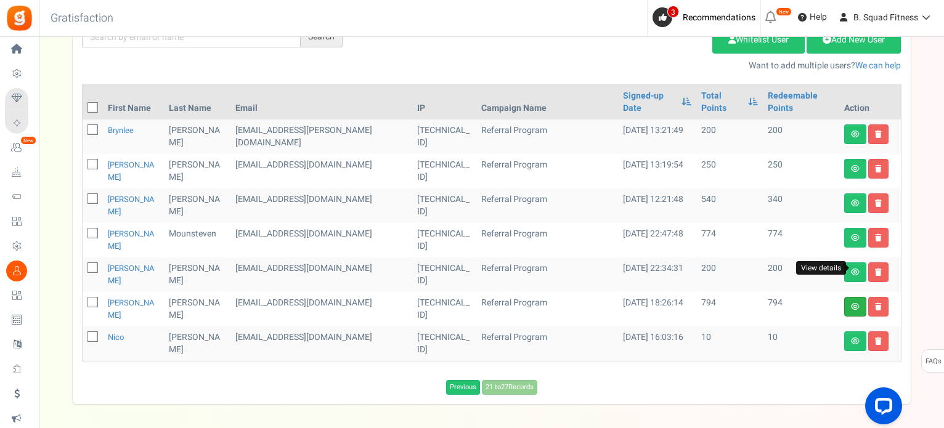
click at [855, 303] on icon at bounding box center [855, 306] width 9 height 7
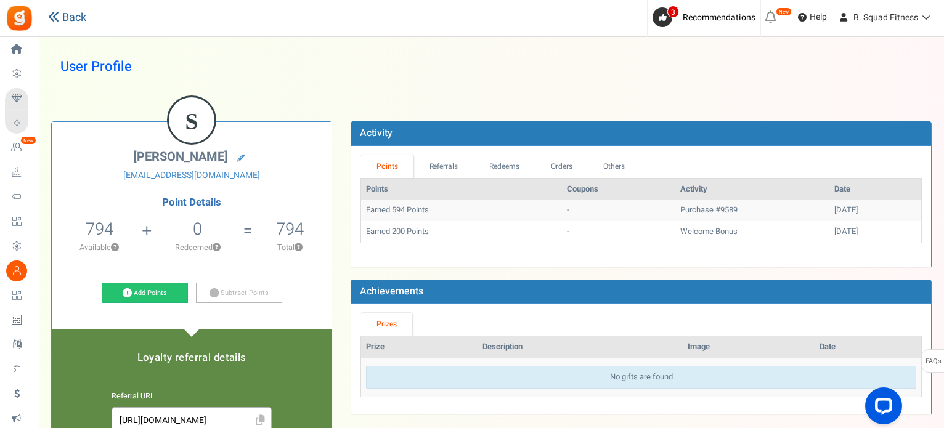
click at [59, 14] on link "Back" at bounding box center [67, 18] width 38 height 16
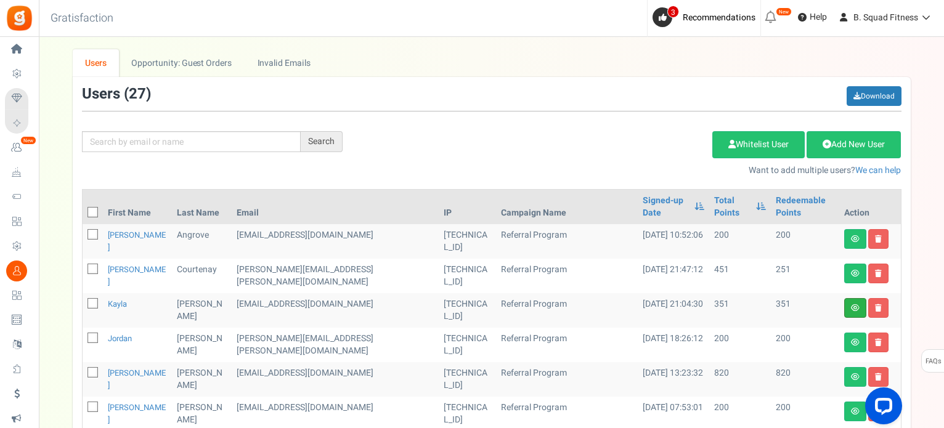
click at [844, 311] on link at bounding box center [855, 308] width 22 height 20
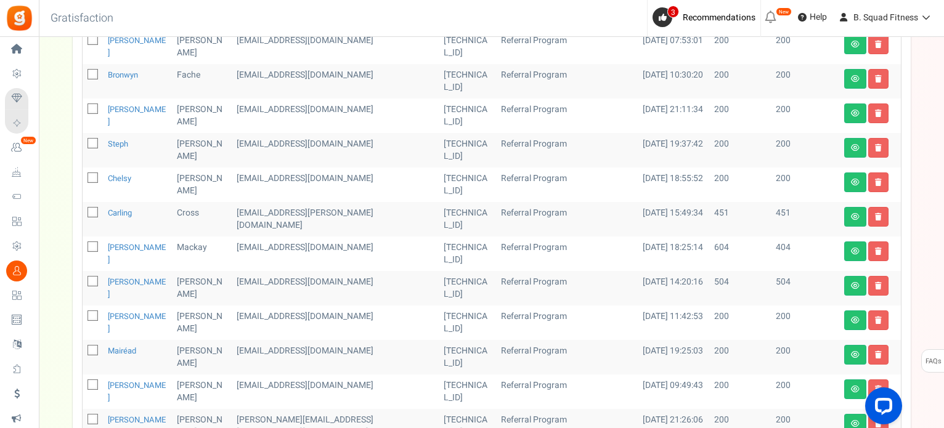
scroll to position [370, 0]
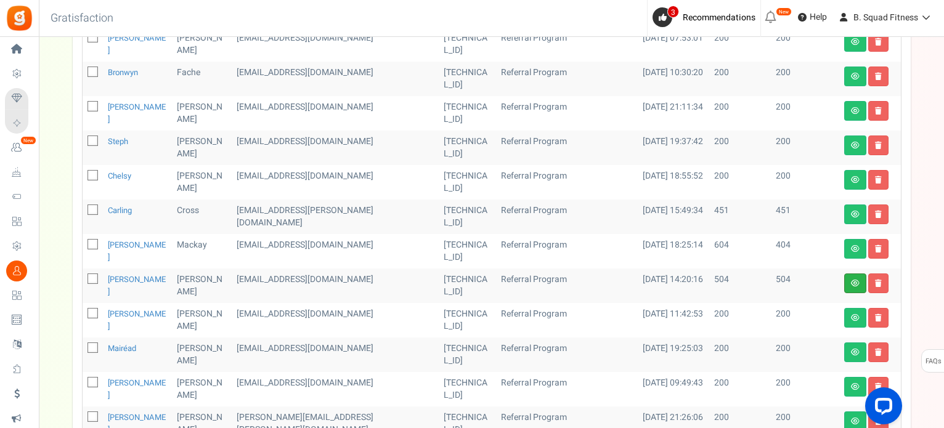
click at [852, 280] on icon at bounding box center [855, 283] width 9 height 7
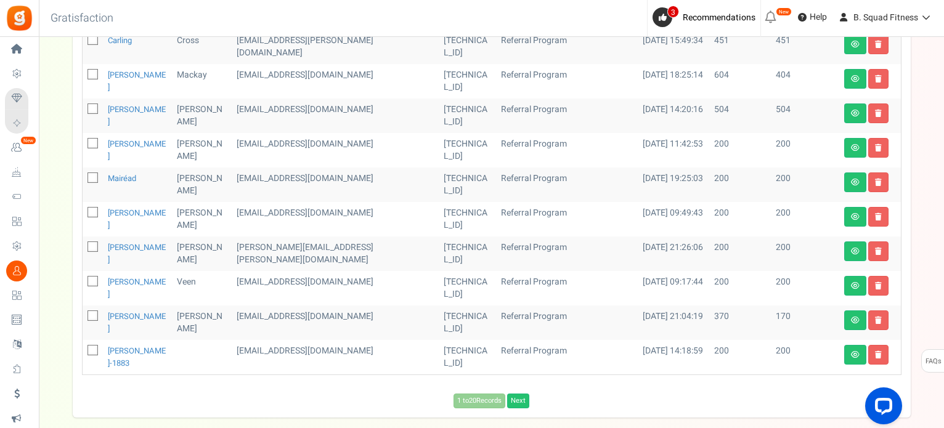
scroll to position [540, 0]
click at [524, 395] on link "Next" at bounding box center [518, 401] width 22 height 15
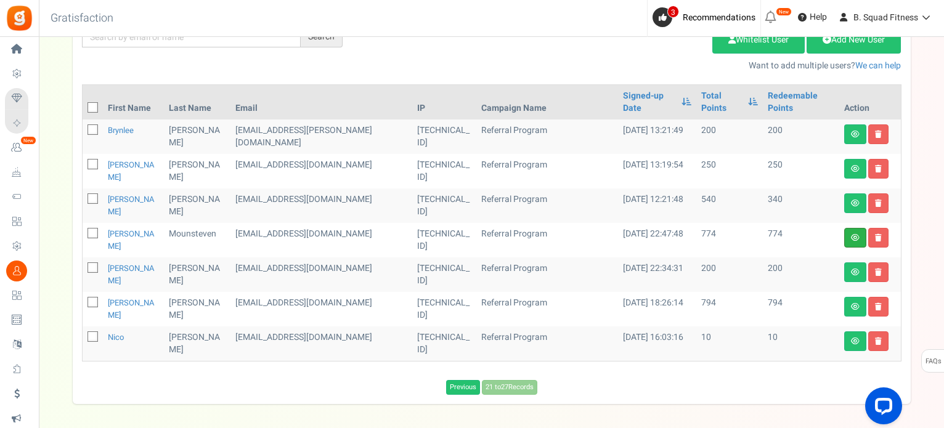
click at [848, 228] on link at bounding box center [855, 238] width 22 height 20
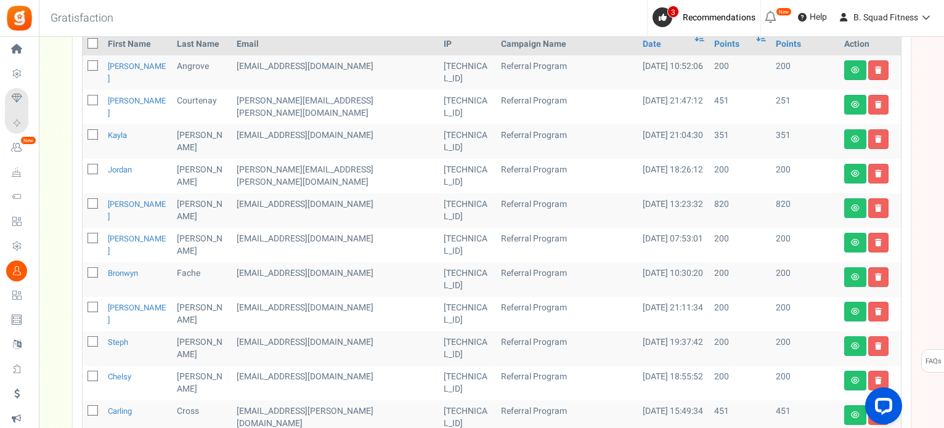
scroll to position [246, 0]
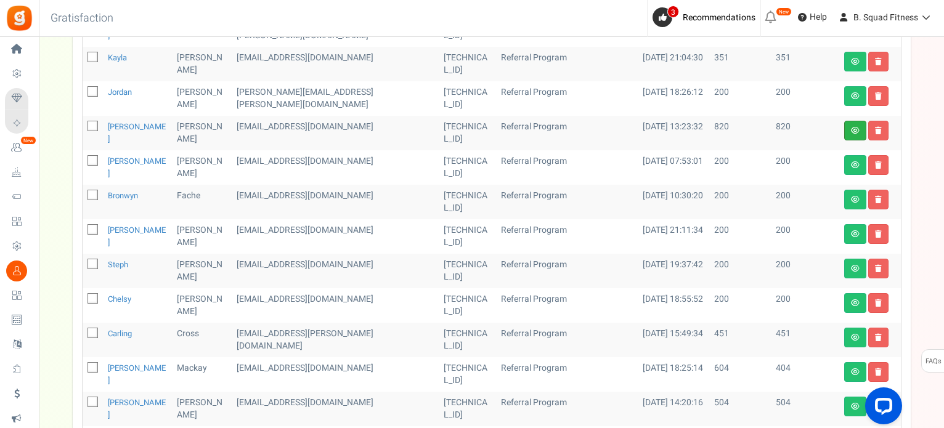
click at [856, 131] on icon at bounding box center [855, 130] width 9 height 7
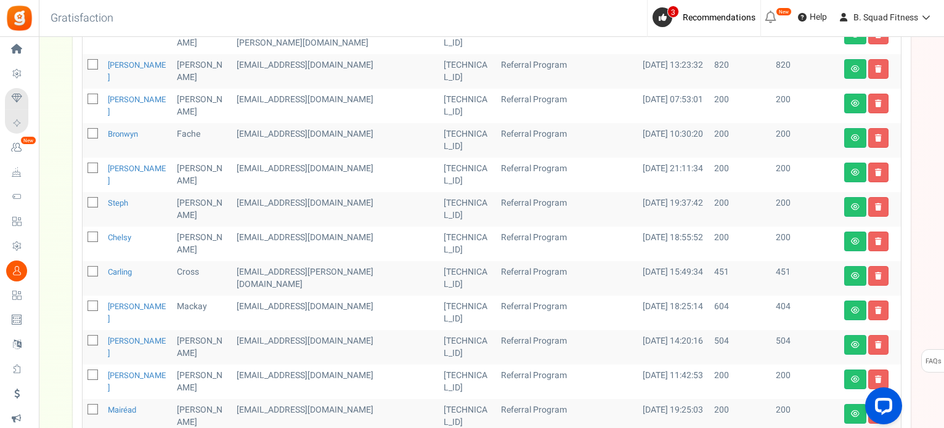
scroll to position [554, 0]
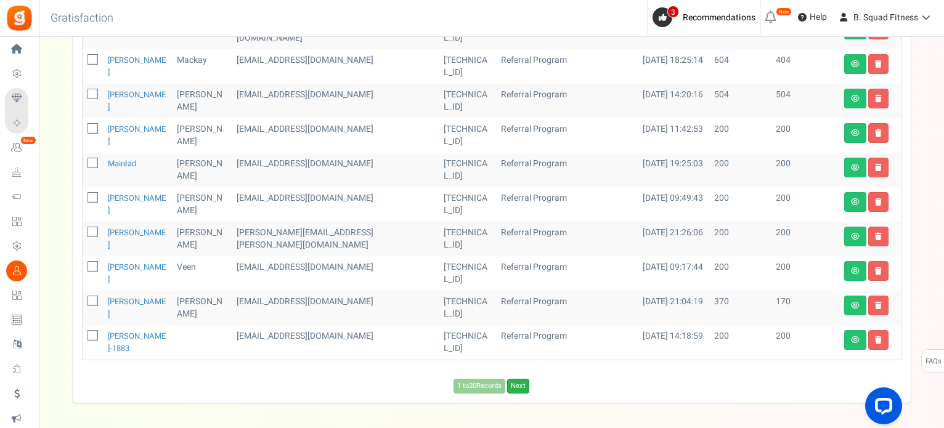
click at [522, 389] on link "Next" at bounding box center [518, 386] width 22 height 15
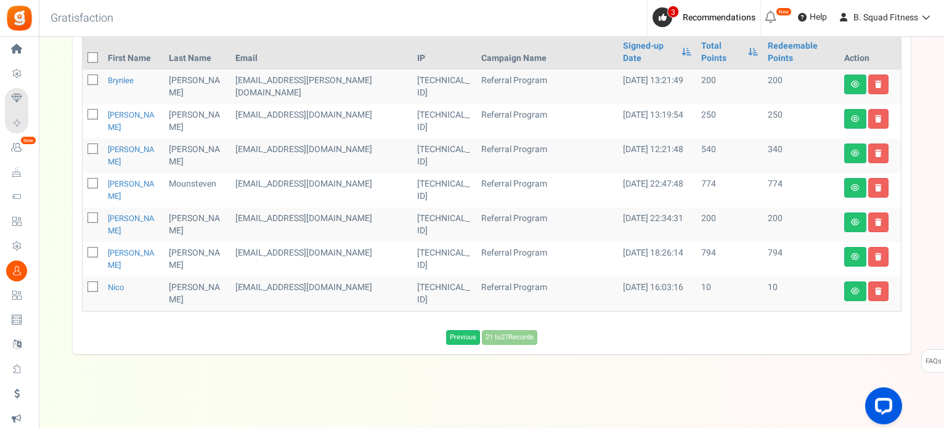
scroll to position [105, 0]
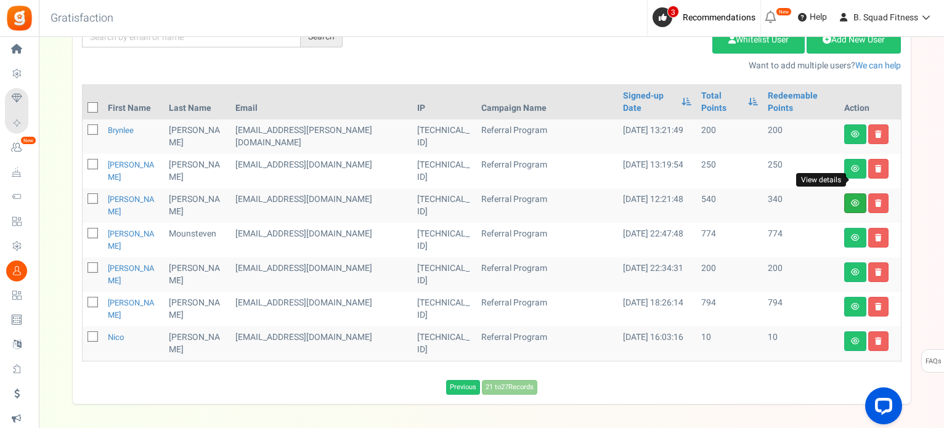
click at [855, 200] on icon at bounding box center [855, 203] width 9 height 7
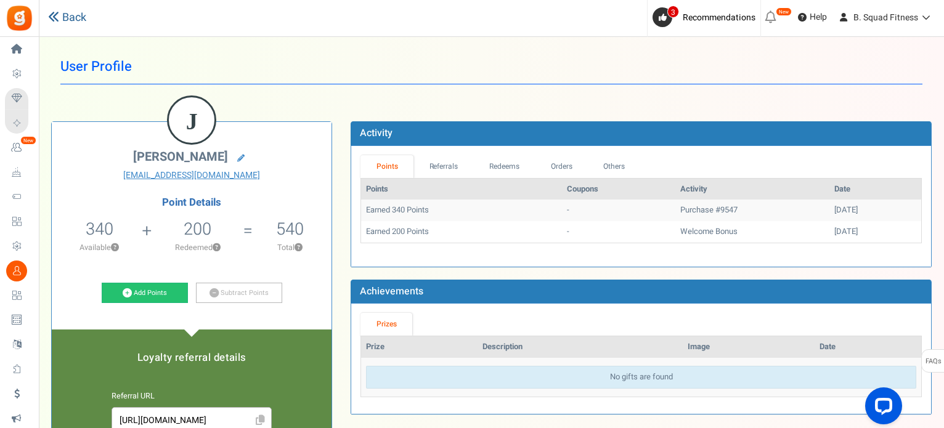
click at [69, 15] on link "Back" at bounding box center [67, 18] width 38 height 16
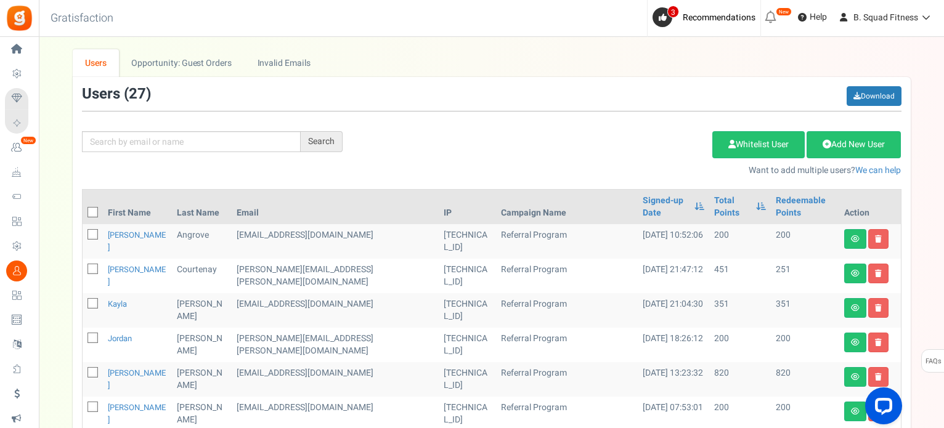
click at [419, 110] on div "Users ( 27 ) Download" at bounding box center [491, 98] width 819 height 25
click at [806, 18] on span "Help" at bounding box center [816, 17] width 20 height 12
click at [278, 61] on link "Invalid Emails" at bounding box center [284, 63] width 78 height 28
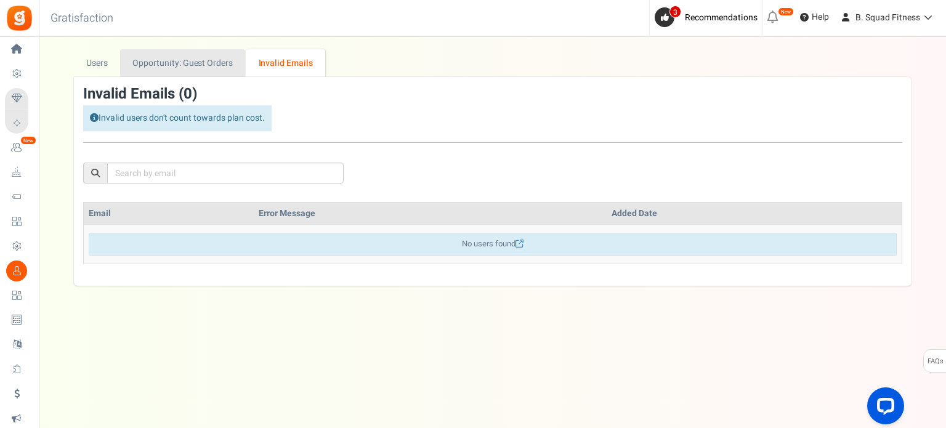
click at [223, 54] on link "Opportunity: Guest Orders" at bounding box center [182, 63] width 125 height 28
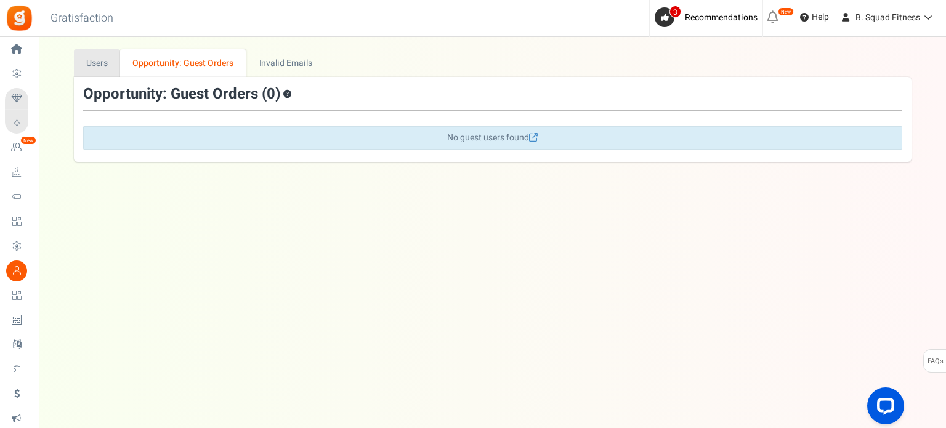
click at [97, 63] on link "Users" at bounding box center [97, 63] width 47 height 28
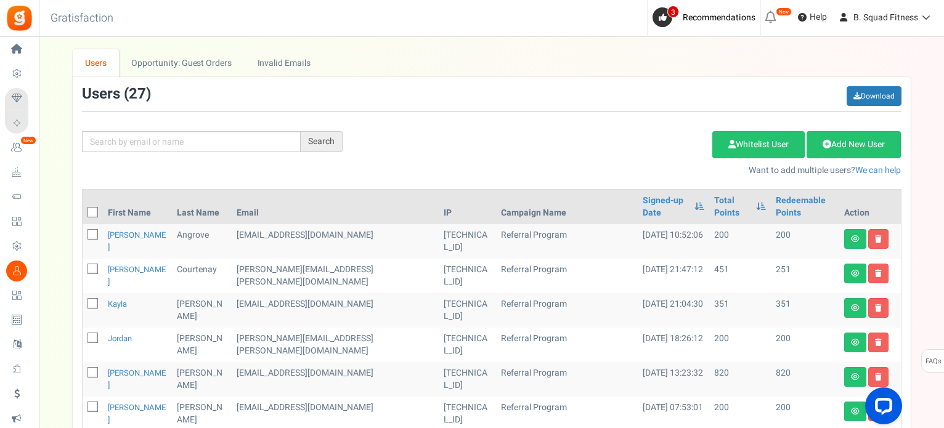
click at [458, 128] on div "Add Etsy Order Delete Selected Users Import Users Spam Protection Subtract Poin…" at bounding box center [631, 150] width 559 height 53
click at [692, 19] on span "Recommendations" at bounding box center [718, 17] width 73 height 13
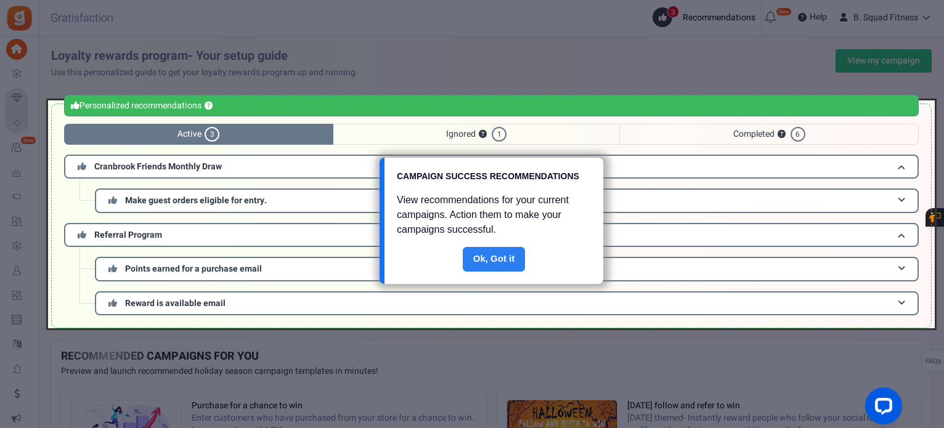
click at [486, 253] on link "Done" at bounding box center [494, 259] width 63 height 25
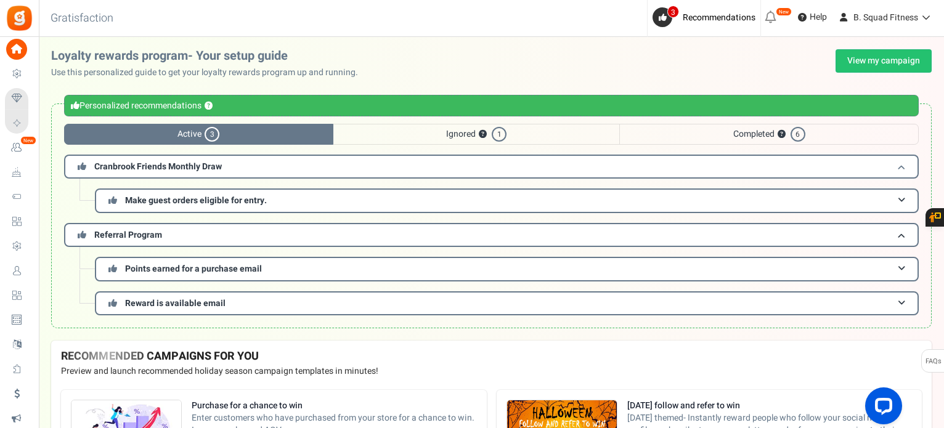
click at [550, 158] on h3 "Cranbrook Friends Monthly Draw" at bounding box center [491, 167] width 854 height 24
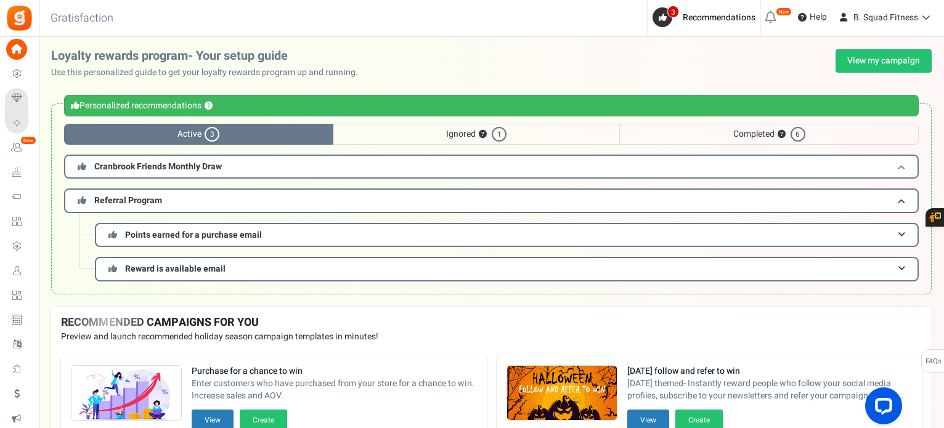
click at [550, 158] on h3 "Cranbrook Friends Monthly Draw" at bounding box center [491, 167] width 854 height 24
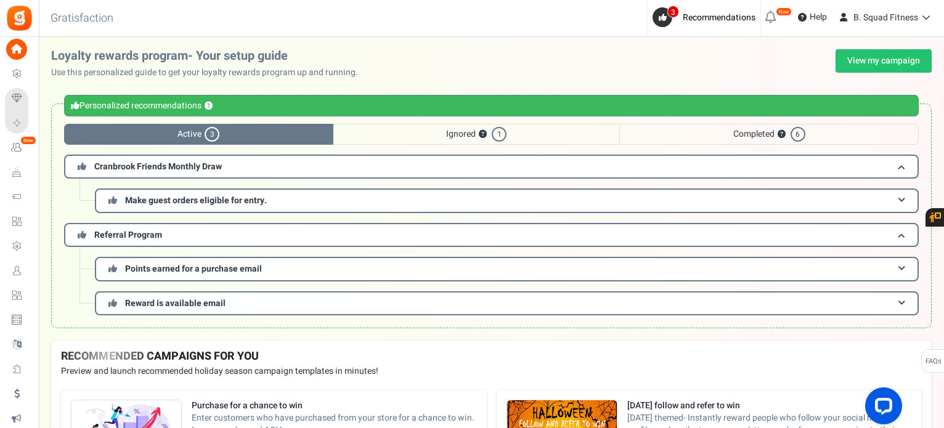
click at [532, 140] on span "Ignored ? 1" at bounding box center [476, 134] width 286 height 21
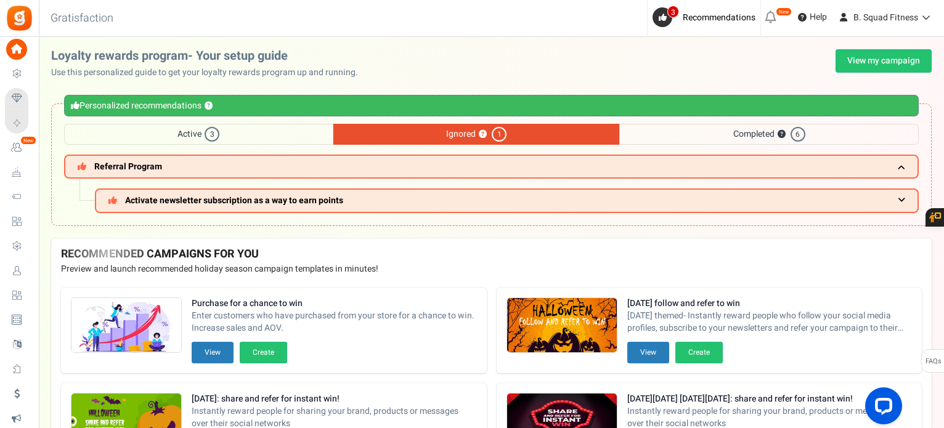
click at [705, 132] on span "Completed ? 6" at bounding box center [768, 134] width 299 height 21
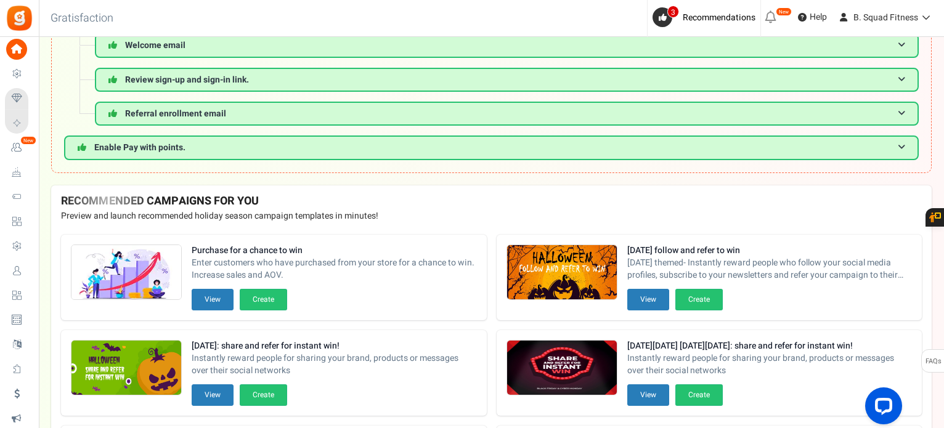
scroll to position [246, 0]
